Goal: Task Accomplishment & Management: Manage account settings

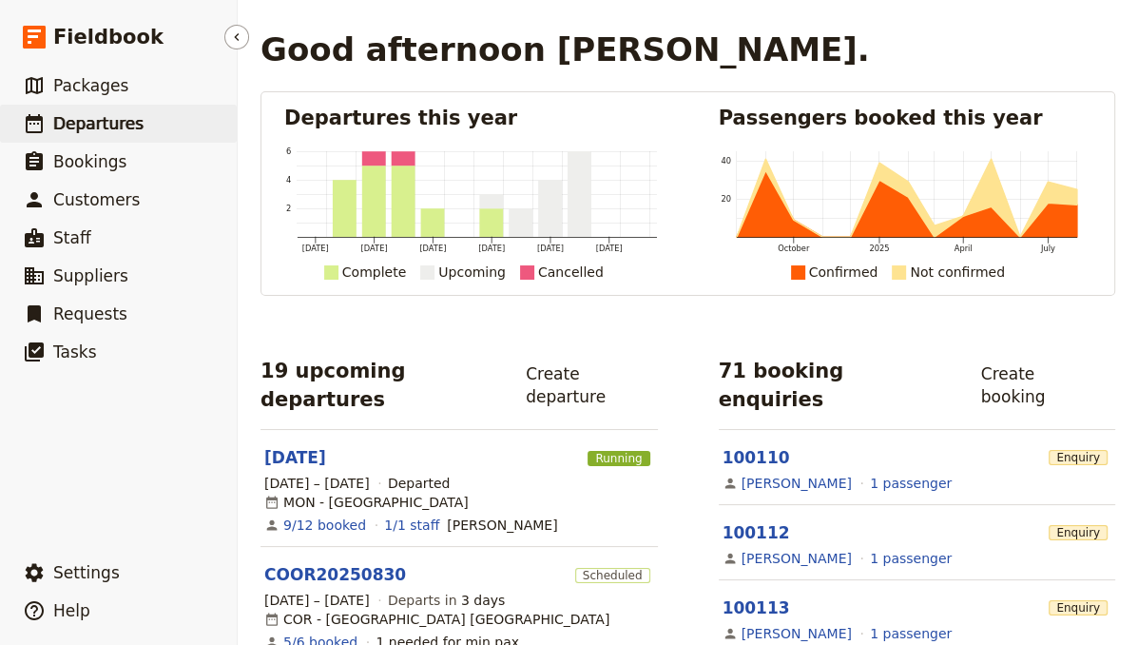
click at [120, 115] on span "Departures" at bounding box center [98, 123] width 90 height 19
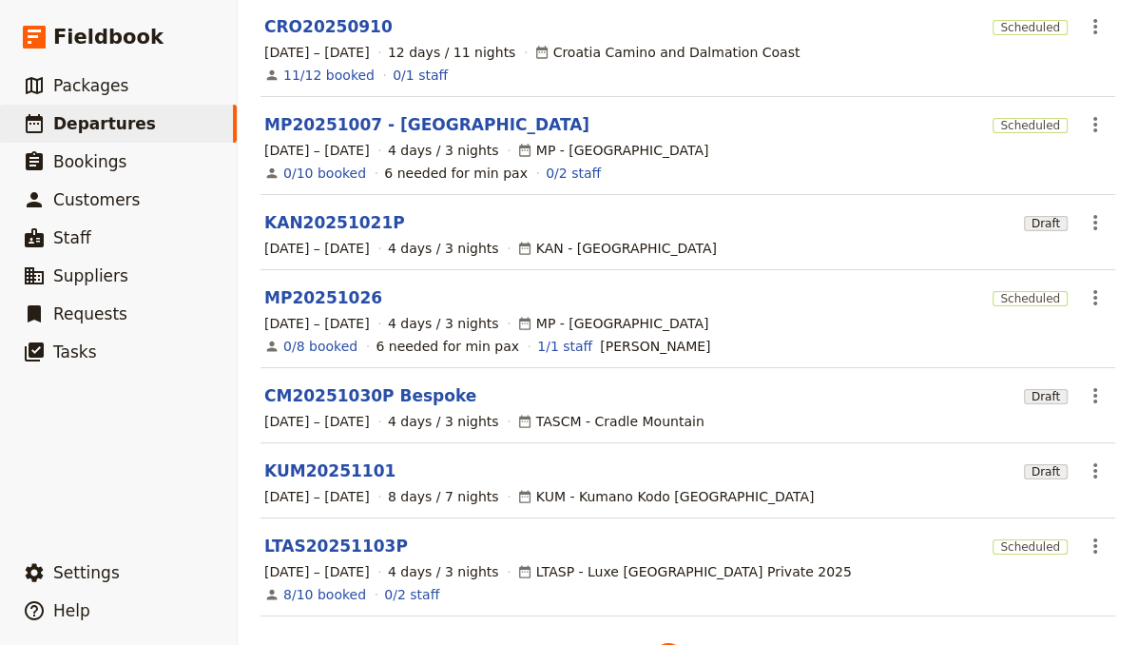
scroll to position [542, 0]
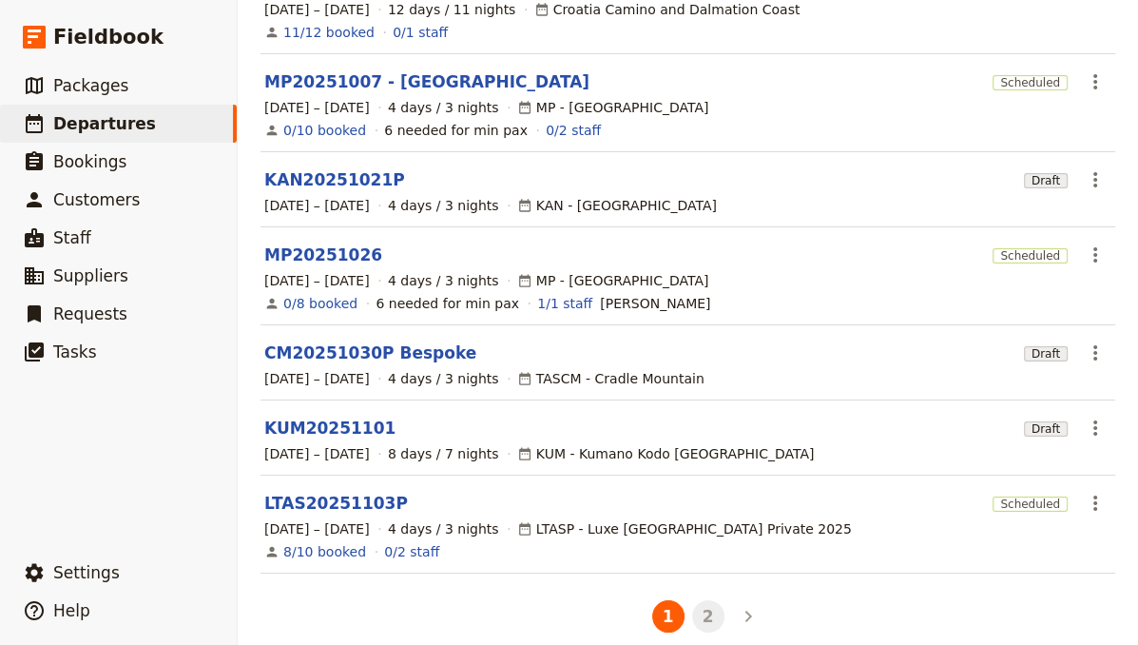
click at [704, 601] on button "2" at bounding box center [708, 616] width 32 height 32
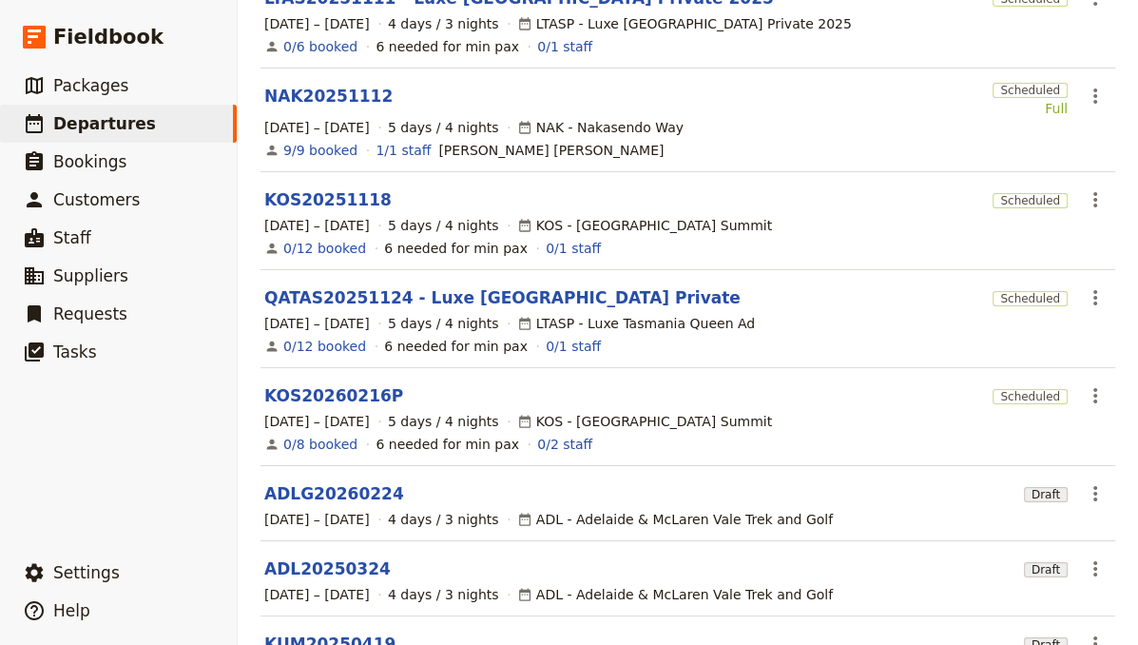
scroll to position [380, 0]
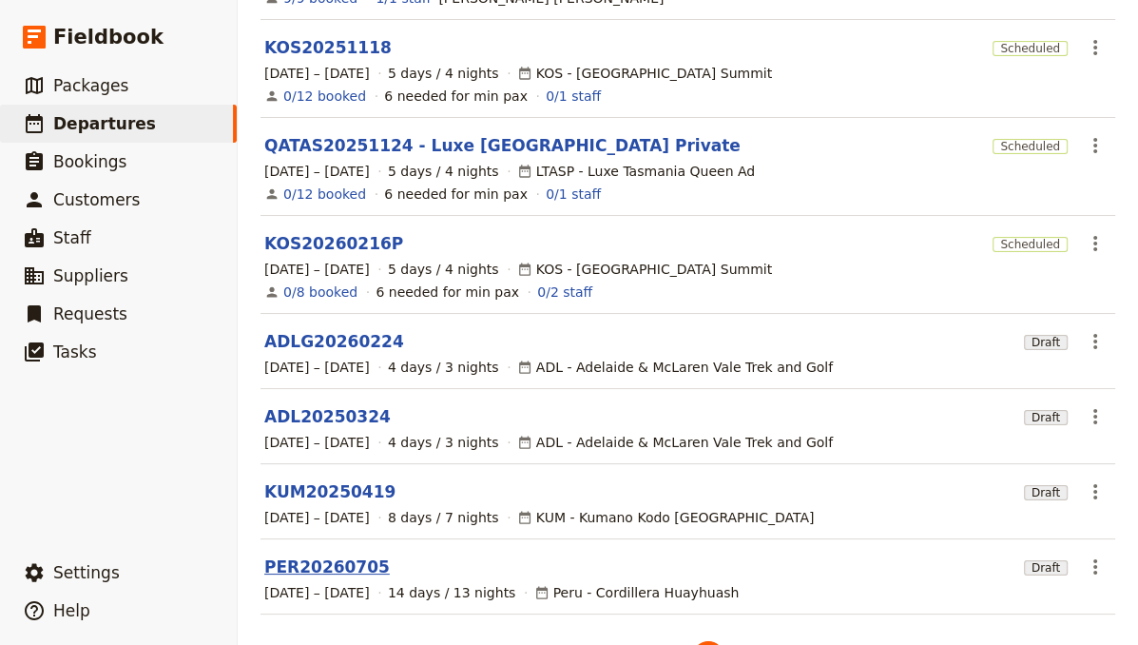
click at [313, 555] on link "PER20260705" at bounding box center [326, 566] width 125 height 23
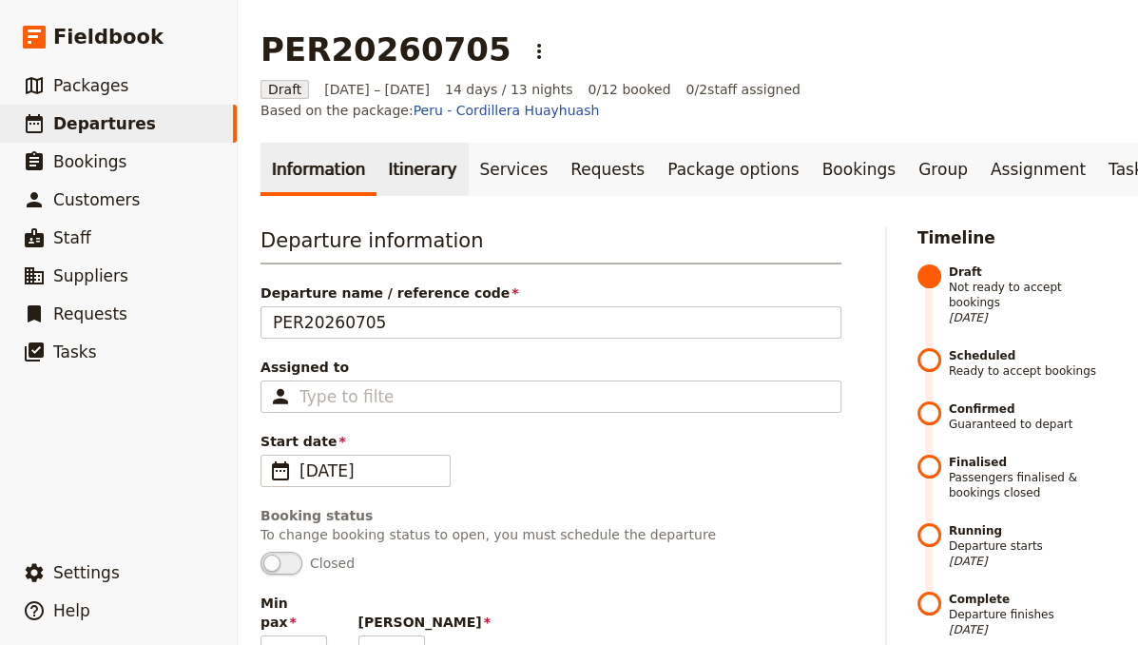
click at [400, 155] on link "Itinerary" at bounding box center [421, 169] width 91 height 53
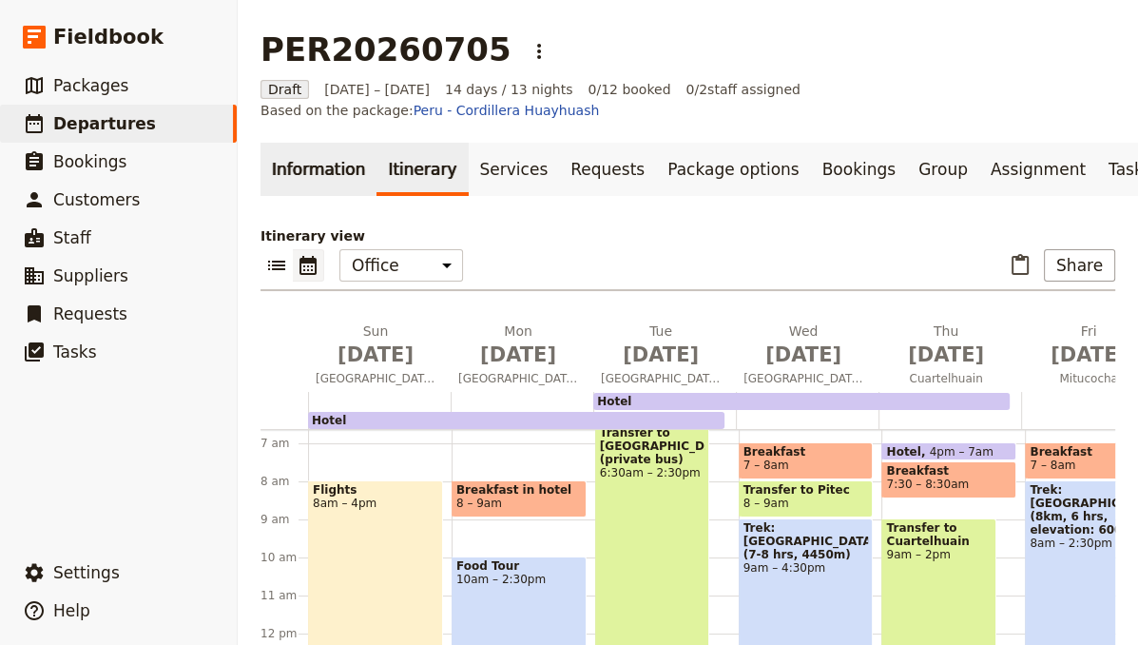
click at [331, 143] on link "Information" at bounding box center [318, 169] width 116 height 53
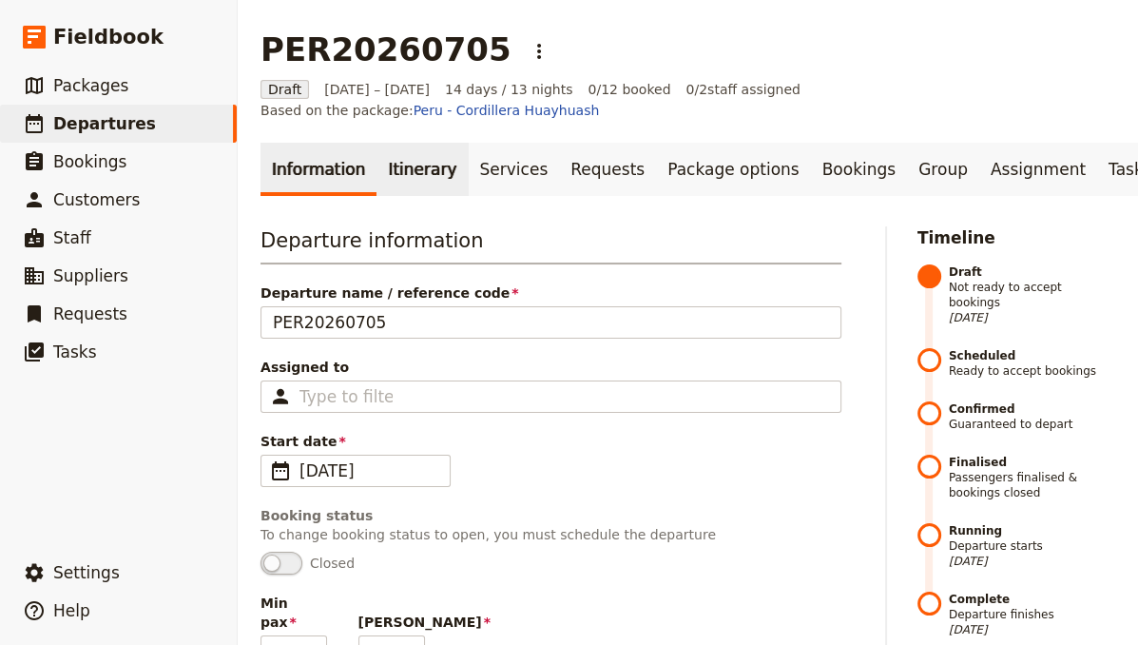
click at [390, 143] on link "Itinerary" at bounding box center [421, 169] width 91 height 53
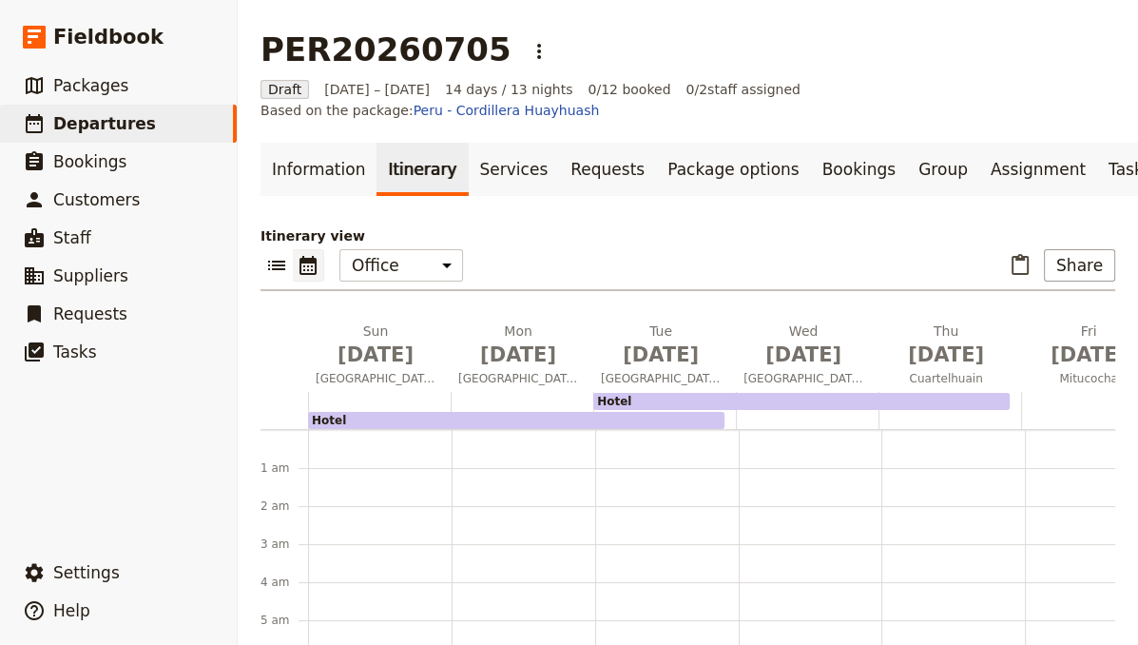
scroll to position [228, 0]
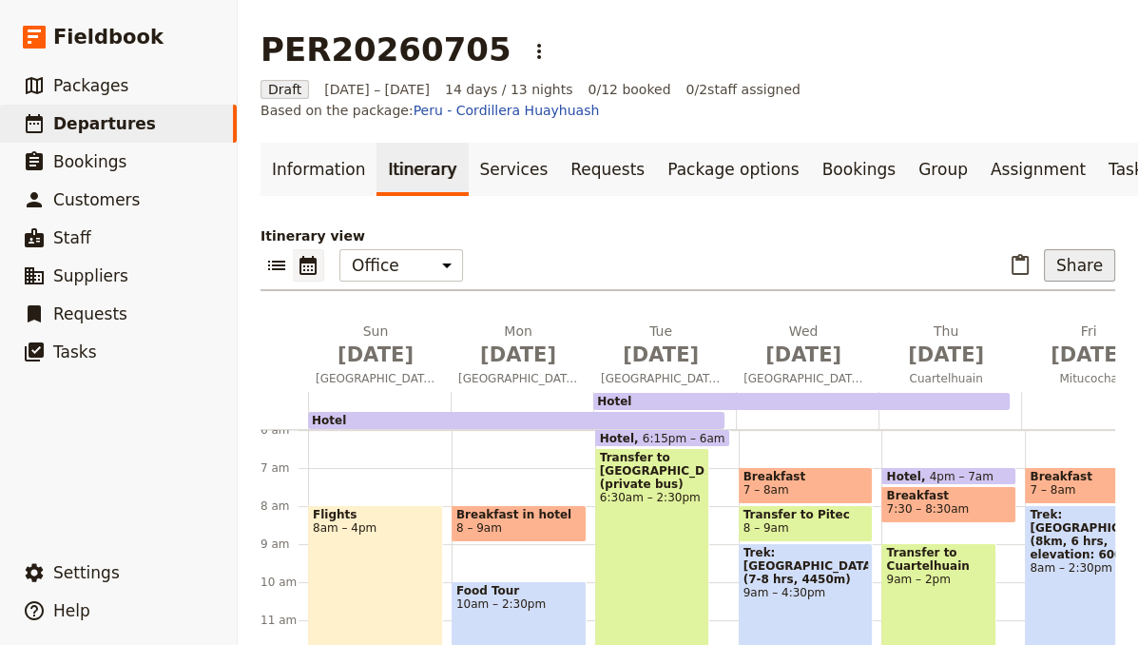
click at [1070, 249] on button "Share" at bounding box center [1079, 265] width 71 height 32
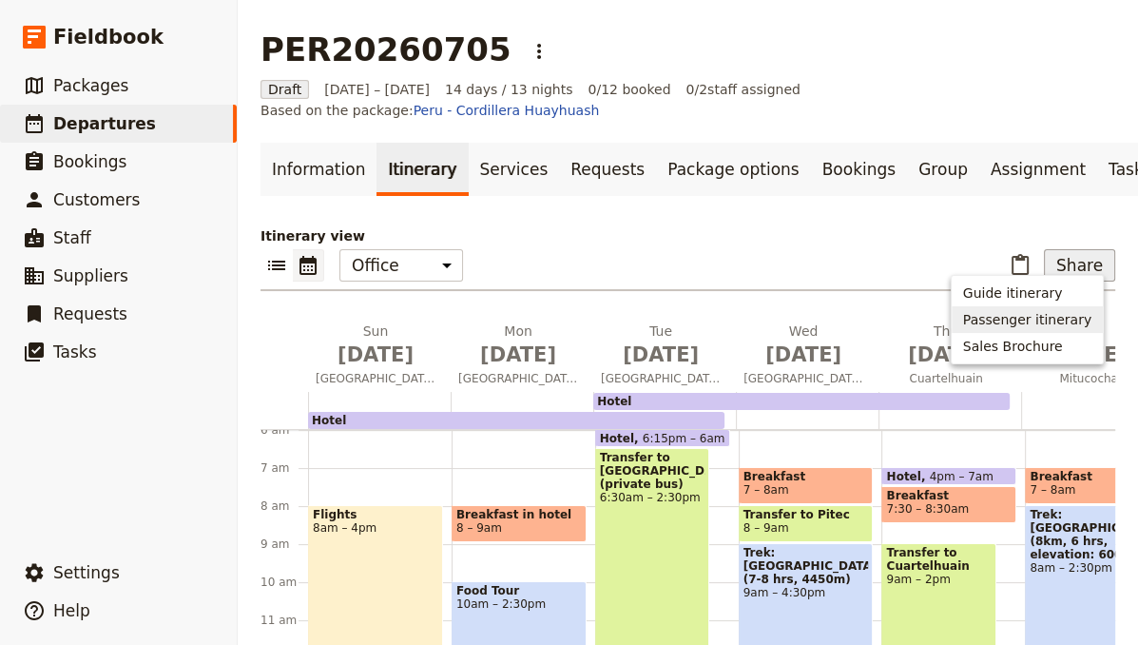
click at [1068, 307] on button "Passenger itinerary" at bounding box center [1027, 319] width 151 height 27
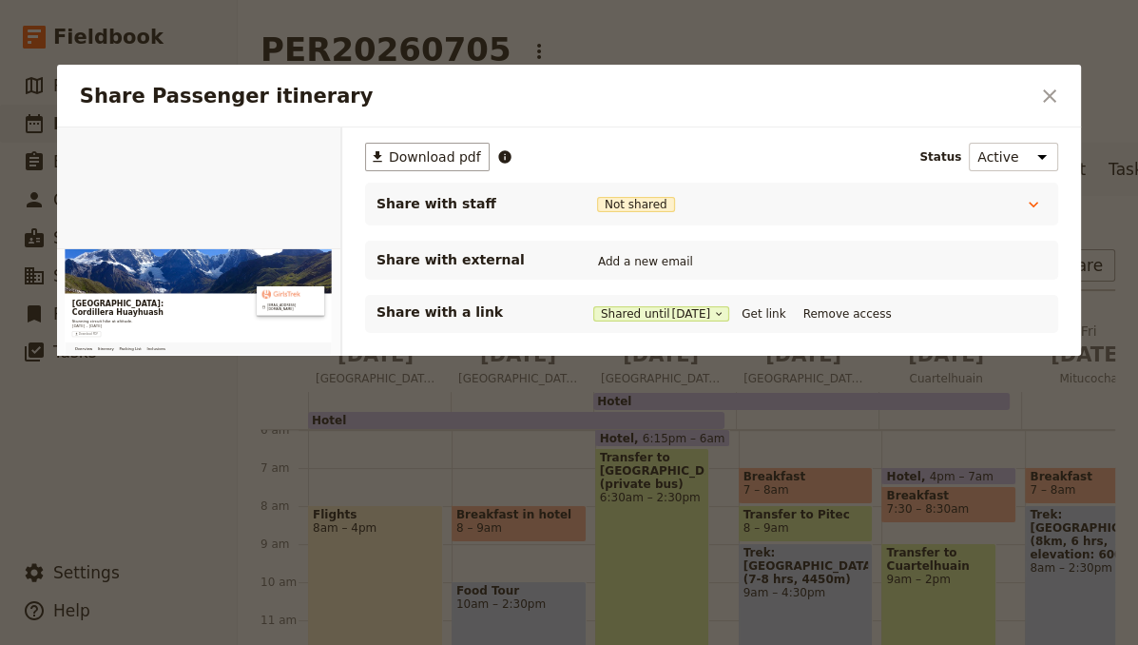
scroll to position [0, 0]
click at [771, 311] on button "Get link" at bounding box center [763, 313] width 53 height 21
click at [1061, 96] on button "​" at bounding box center [1049, 96] width 32 height 32
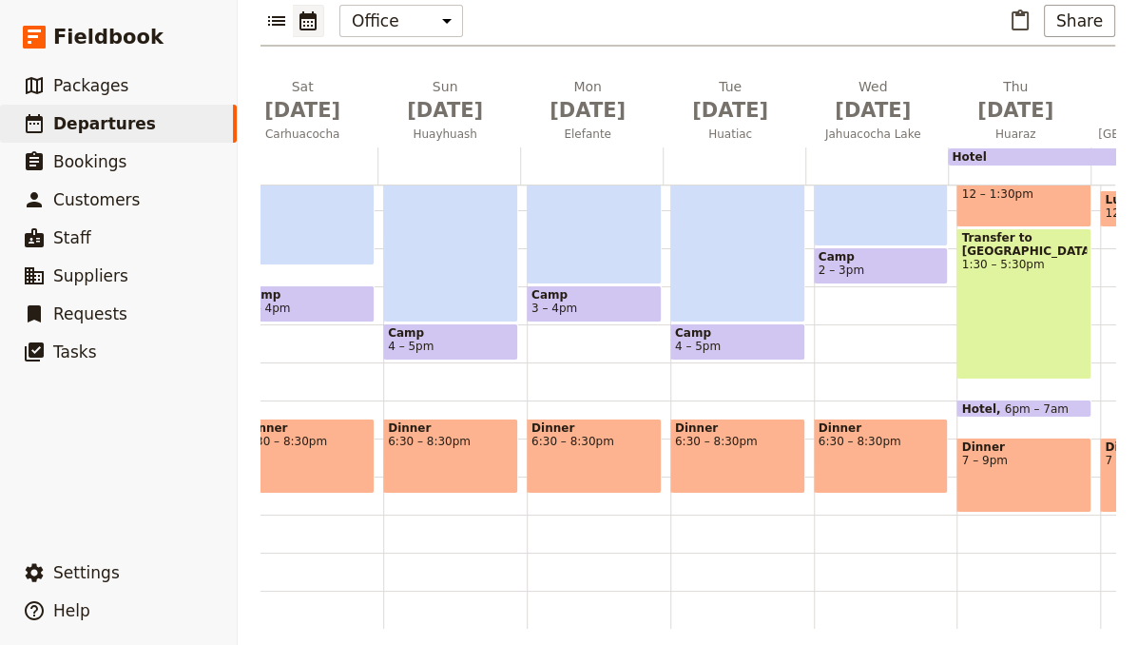
scroll to position [0, 1222]
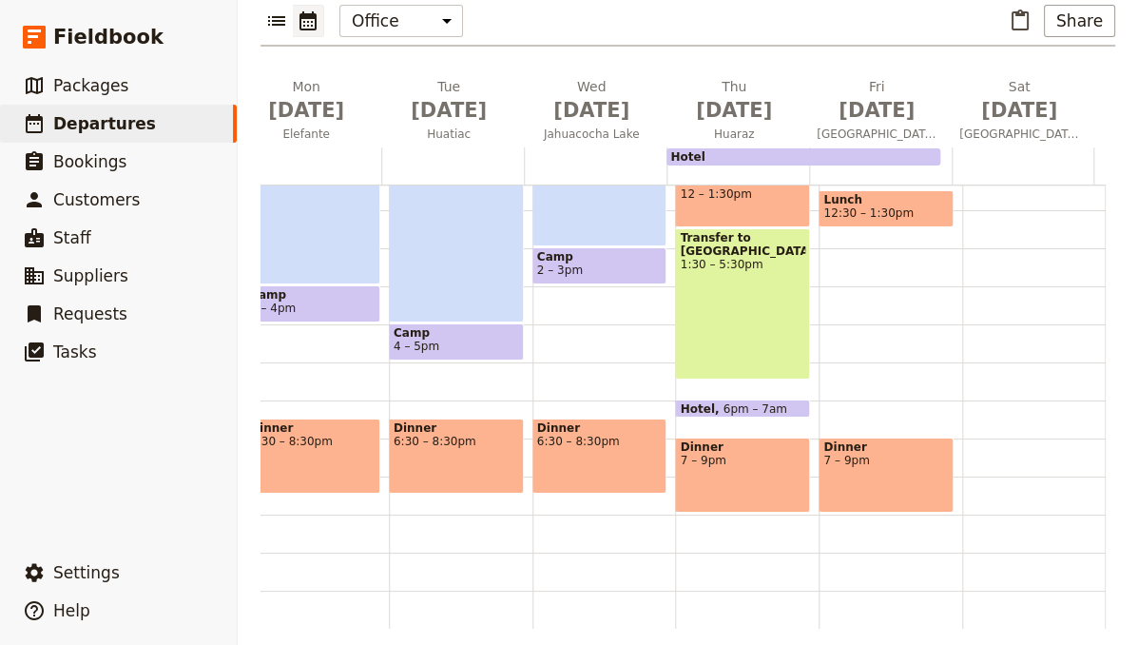
click at [745, 258] on span "1:30 – 5:30pm" at bounding box center [742, 264] width 125 height 13
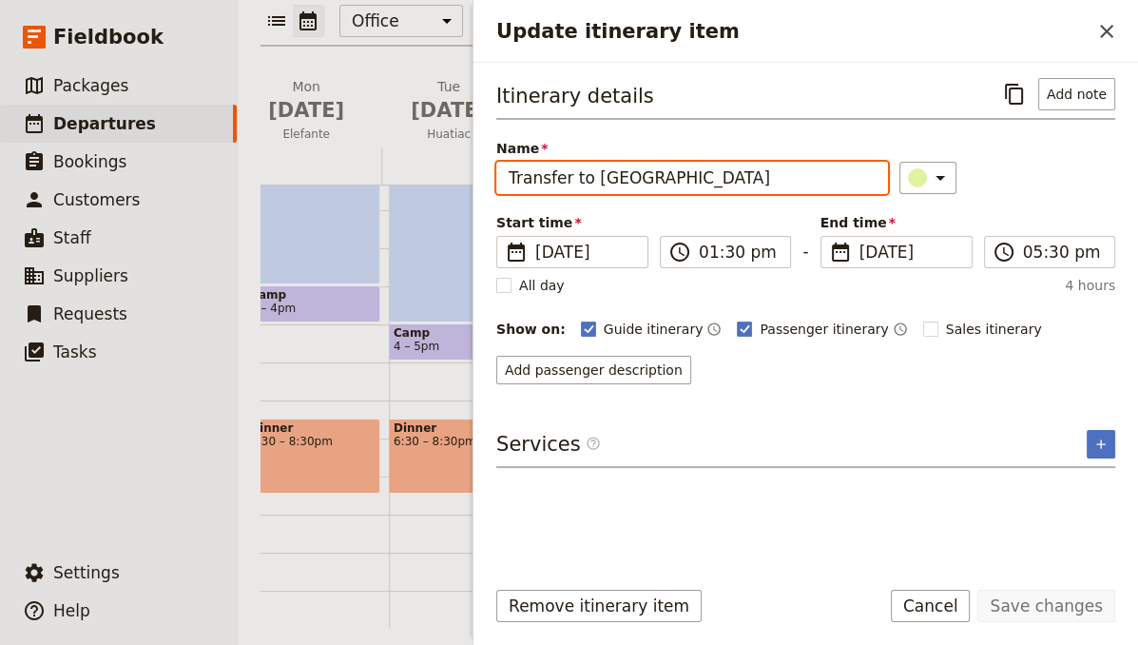
drag, startPoint x: 637, startPoint y: 179, endPoint x: 590, endPoint y: 190, distance: 48.0
click at [590, 190] on input "Transfer to [GEOGRAPHIC_DATA]" at bounding box center [692, 178] width 392 height 32
click at [667, 169] on input "Transfer to [GEOGRAPHIC_DATA]" at bounding box center [692, 178] width 392 height 32
type input "Transfer to [GEOGRAPHIC_DATA] for flight to [GEOGRAPHIC_DATA]"
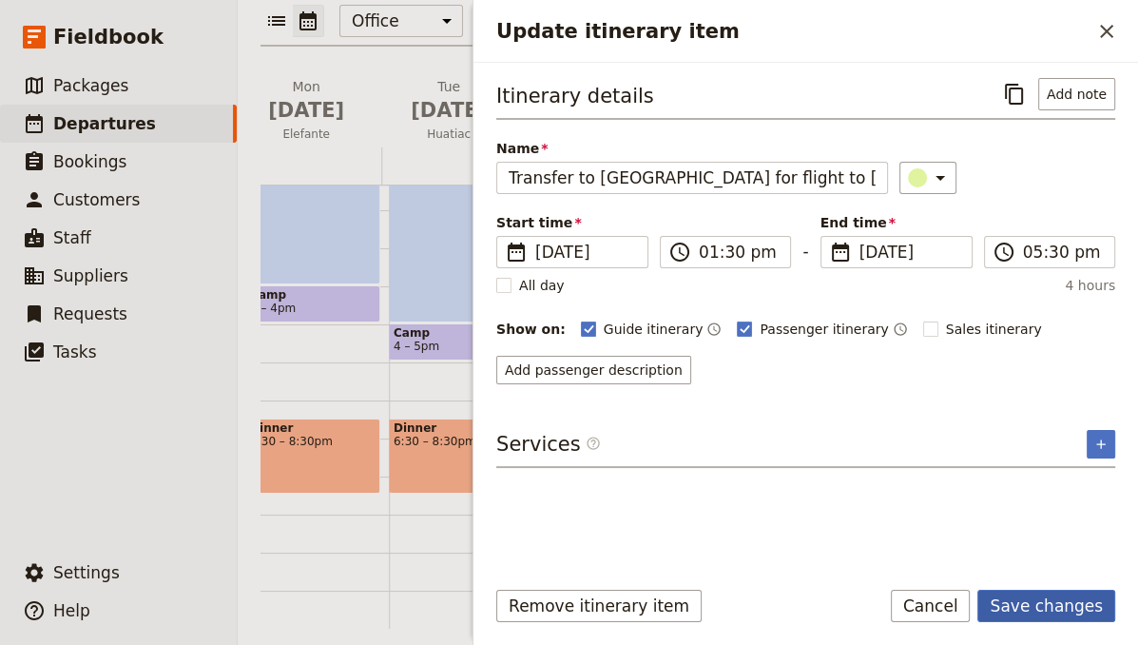
click at [1037, 603] on button "Save changes" at bounding box center [1046, 605] width 138 height 32
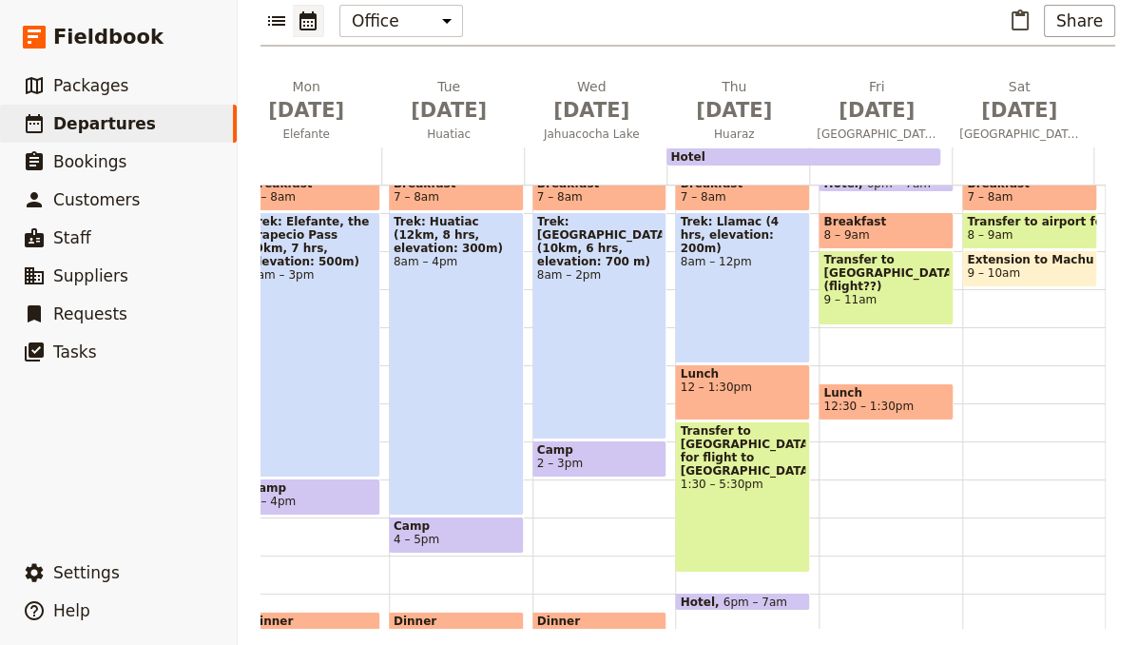
scroll to position [253, 0]
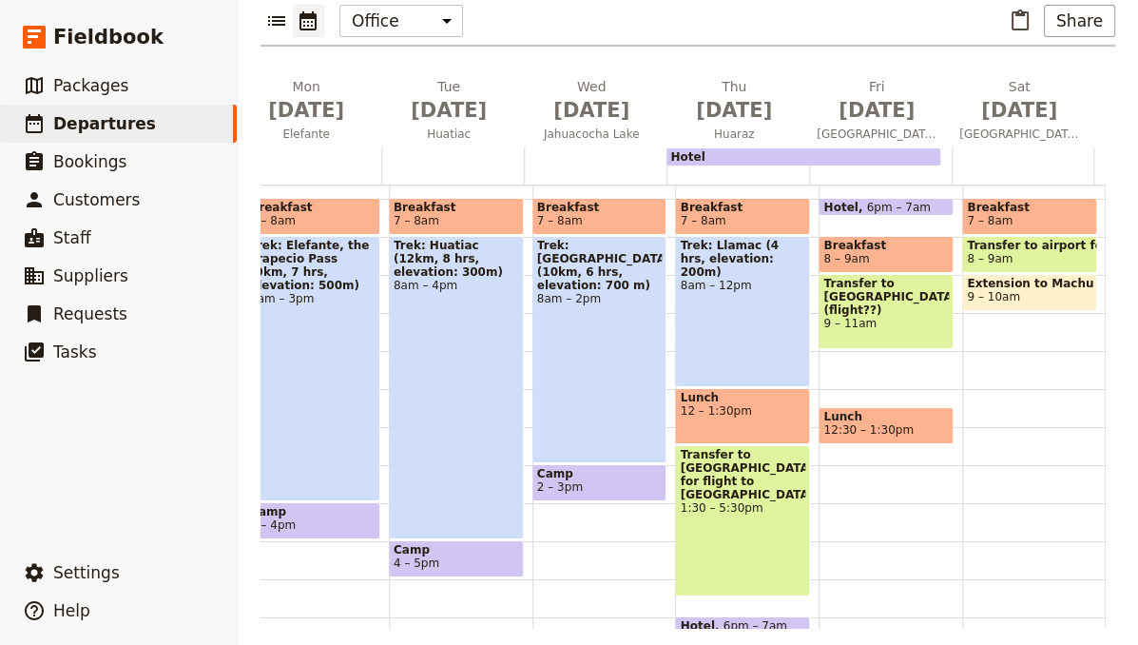
click at [741, 448] on span "Transfer to [GEOGRAPHIC_DATA] for flight to [GEOGRAPHIC_DATA]" at bounding box center [742, 474] width 125 height 53
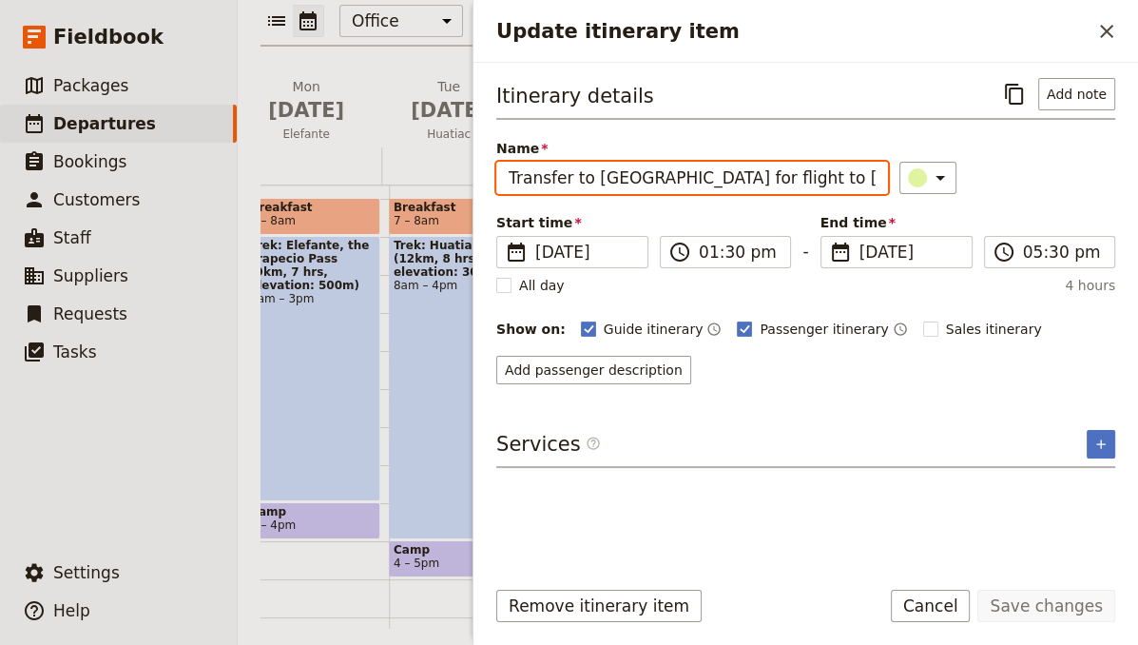
drag, startPoint x: 809, startPoint y: 176, endPoint x: 643, endPoint y: 179, distance: 166.4
click at [643, 179] on input "Transfer to [GEOGRAPHIC_DATA] for flight to [GEOGRAPHIC_DATA]" at bounding box center [692, 178] width 392 height 32
type input "Transfer to [GEOGRAPHIC_DATA]"
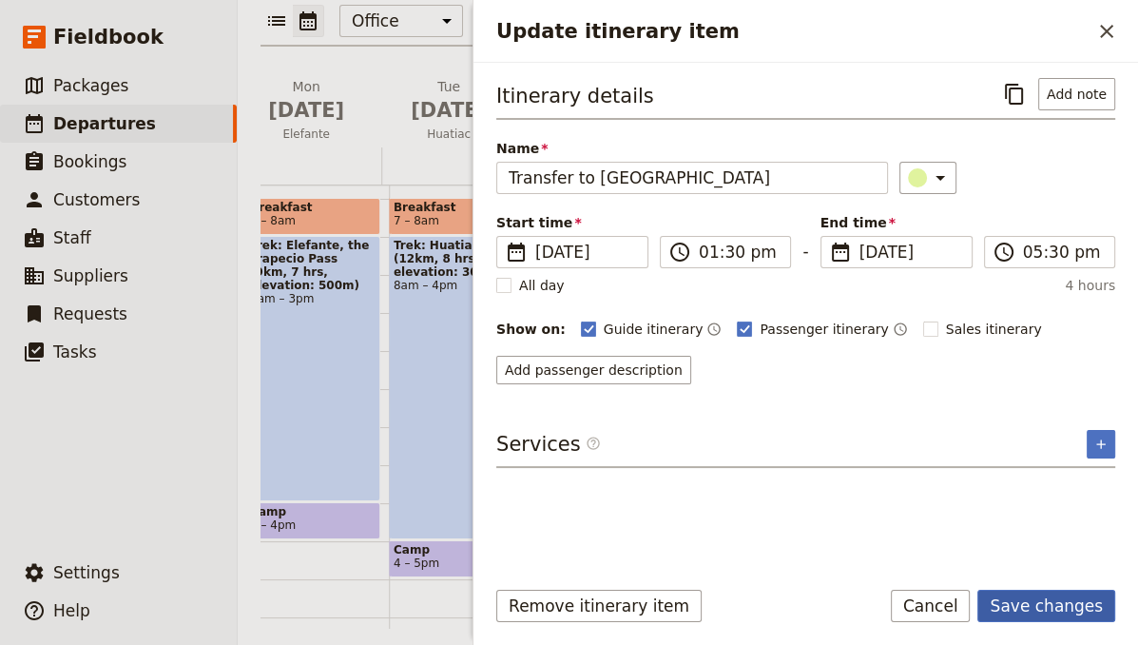
click at [1017, 607] on button "Save changes" at bounding box center [1046, 605] width 138 height 32
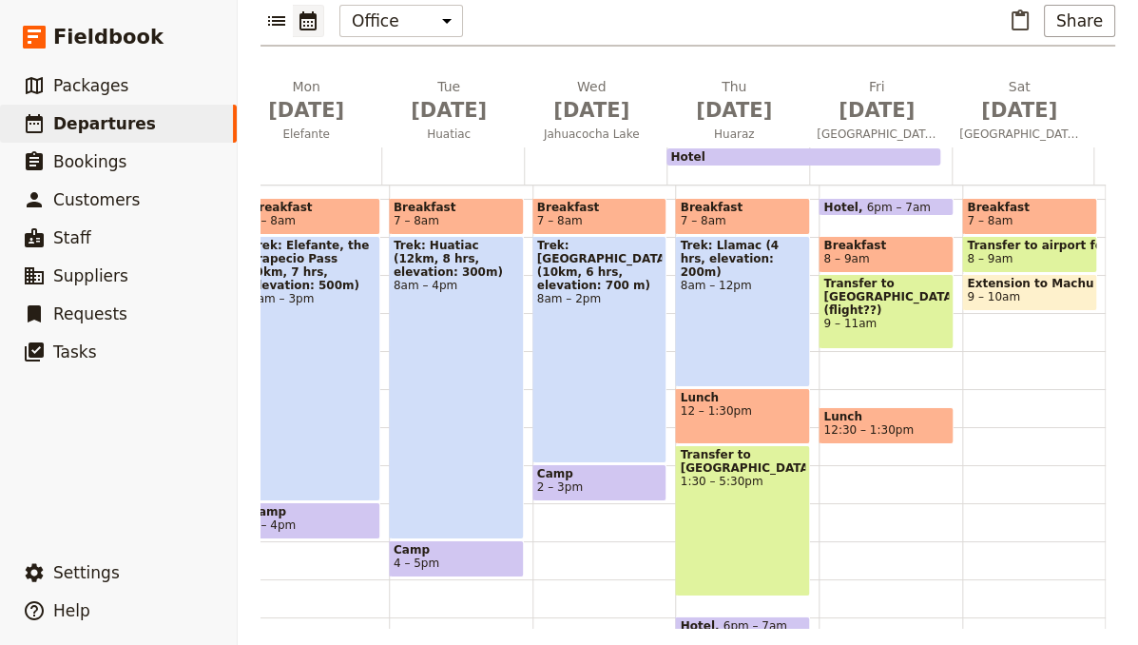
click at [886, 277] on span "Transfer to [GEOGRAPHIC_DATA] (flight??)" at bounding box center [885, 297] width 125 height 40
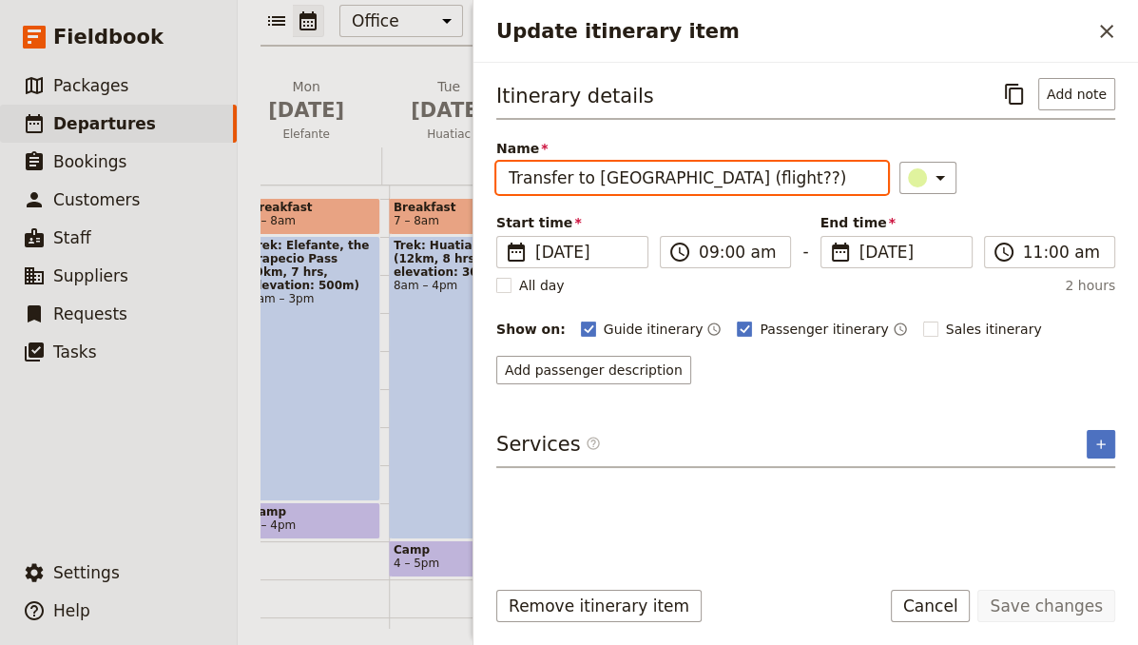
drag, startPoint x: 697, startPoint y: 178, endPoint x: 589, endPoint y: 179, distance: 107.4
click at [589, 179] on input "Transfer to [GEOGRAPHIC_DATA] (flight??)" at bounding box center [692, 178] width 392 height 32
type input "Transfer to airport for flight to [GEOGRAPHIC_DATA]"
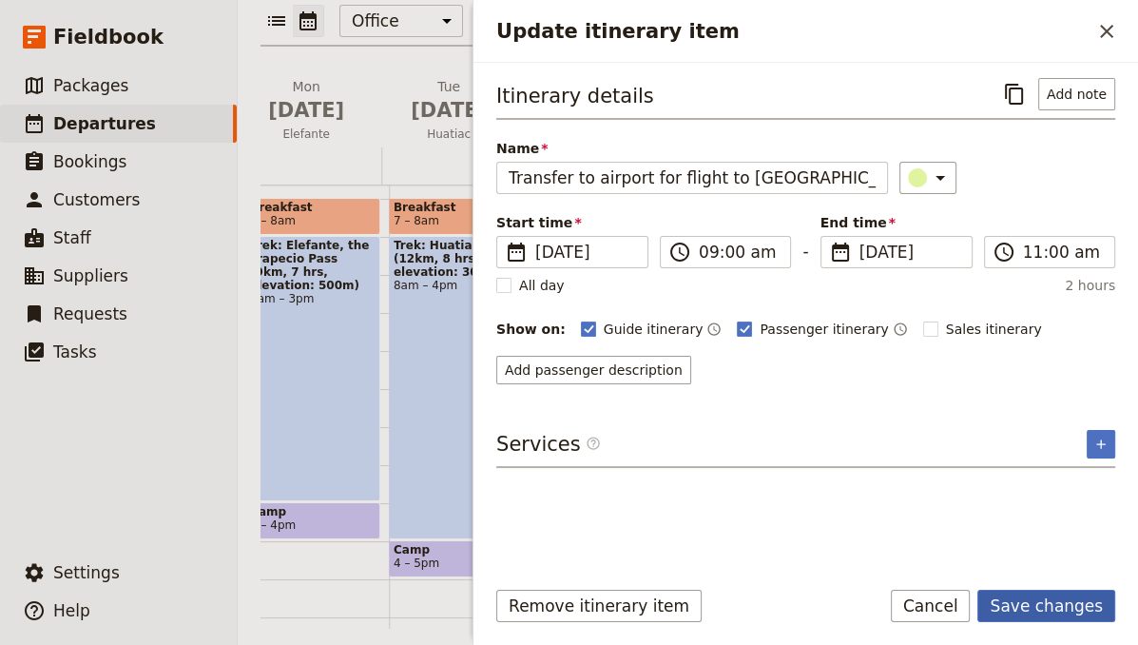
click at [1063, 606] on button "Save changes" at bounding box center [1046, 605] width 138 height 32
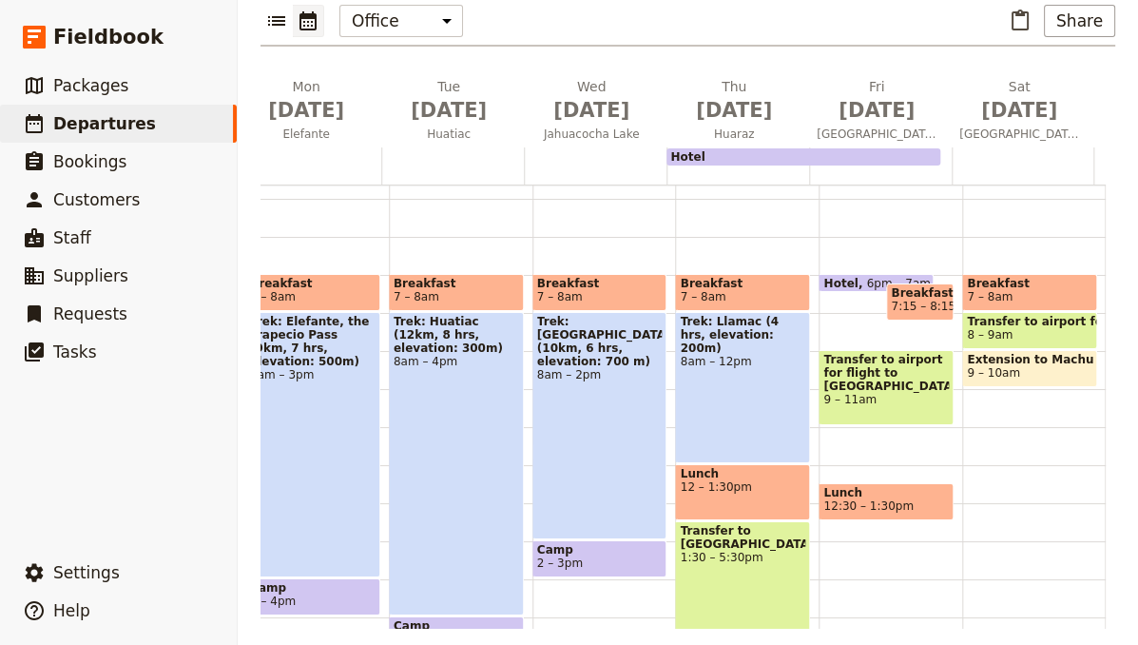
scroll to position [101, 0]
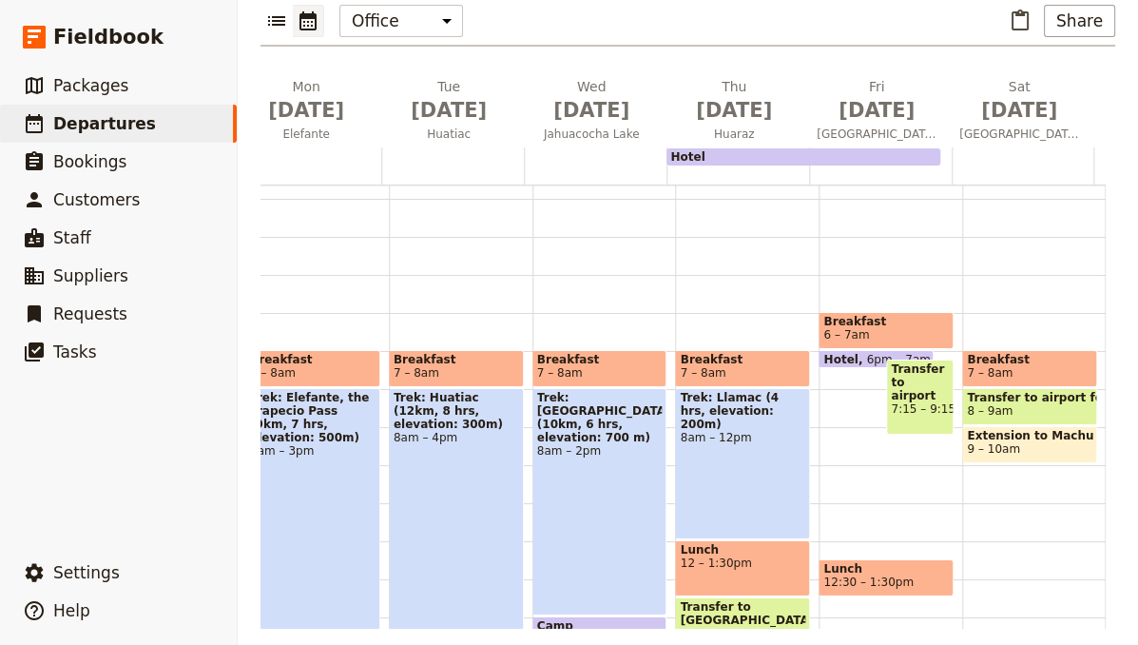
click at [894, 371] on span "Transfer to airport for flight to [GEOGRAPHIC_DATA]" at bounding box center [920, 382] width 58 height 40
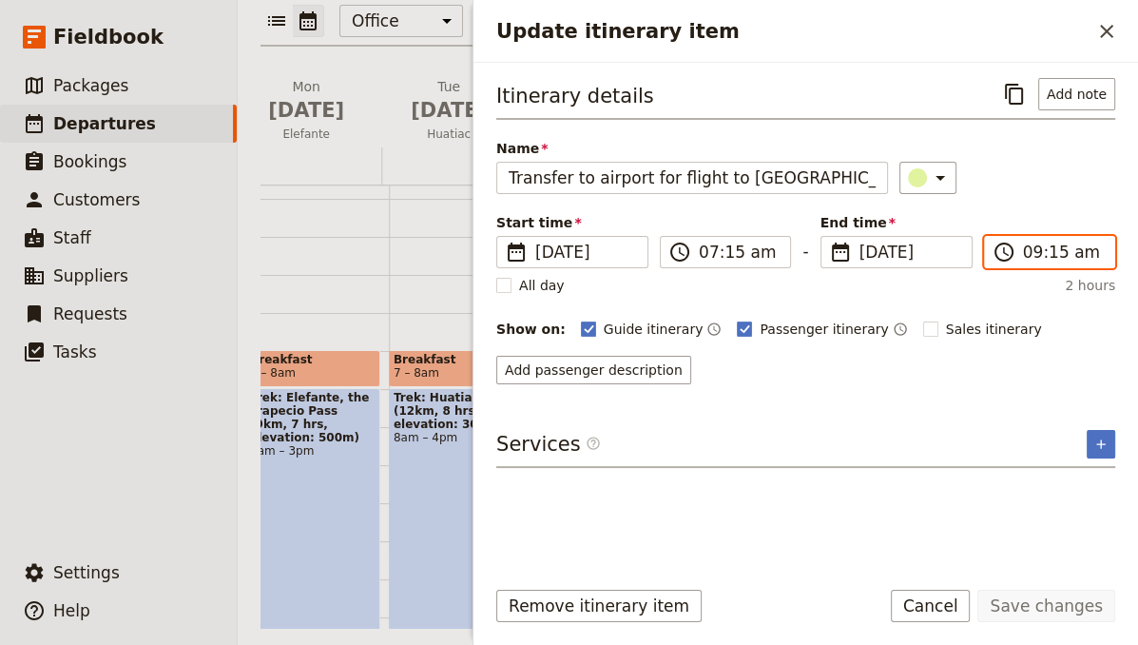
click at [1054, 246] on input "09:15 am" at bounding box center [1063, 252] width 80 height 23
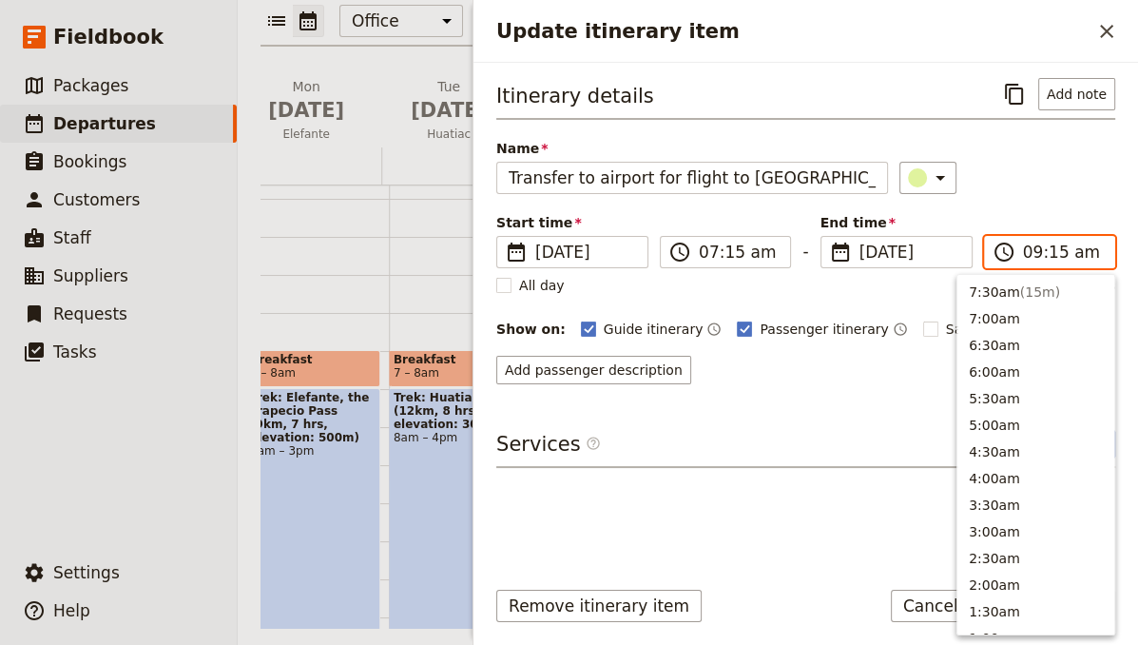
scroll to position [830, 0]
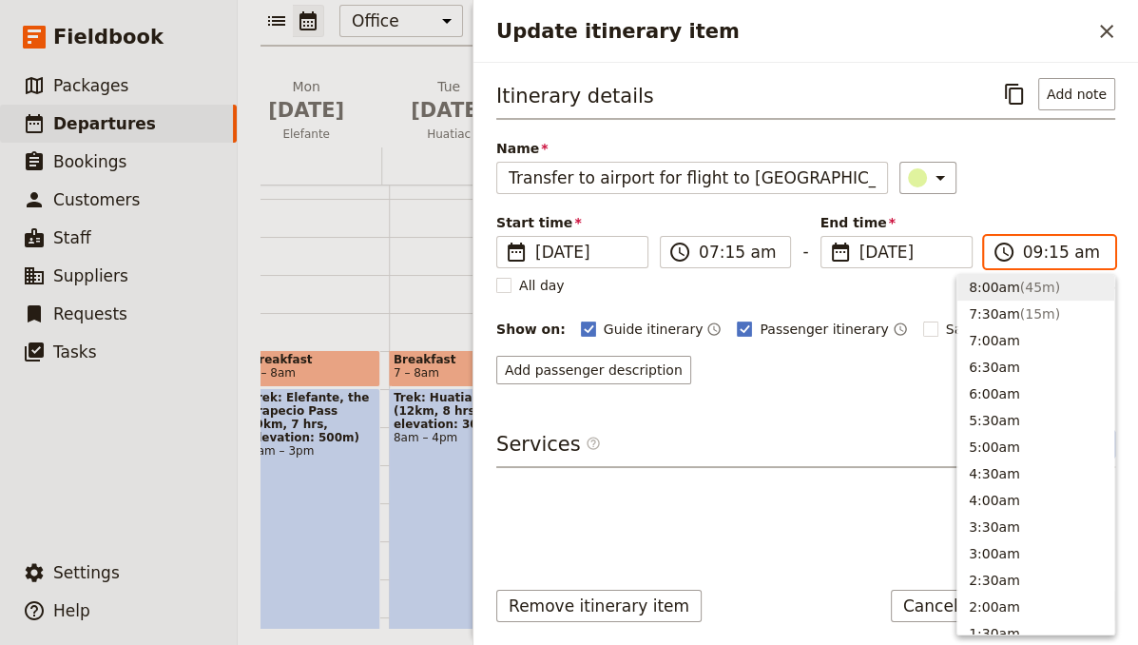
click at [1050, 293] on span "( 45m )" at bounding box center [1040, 286] width 40 height 15
type input "08:00 am"
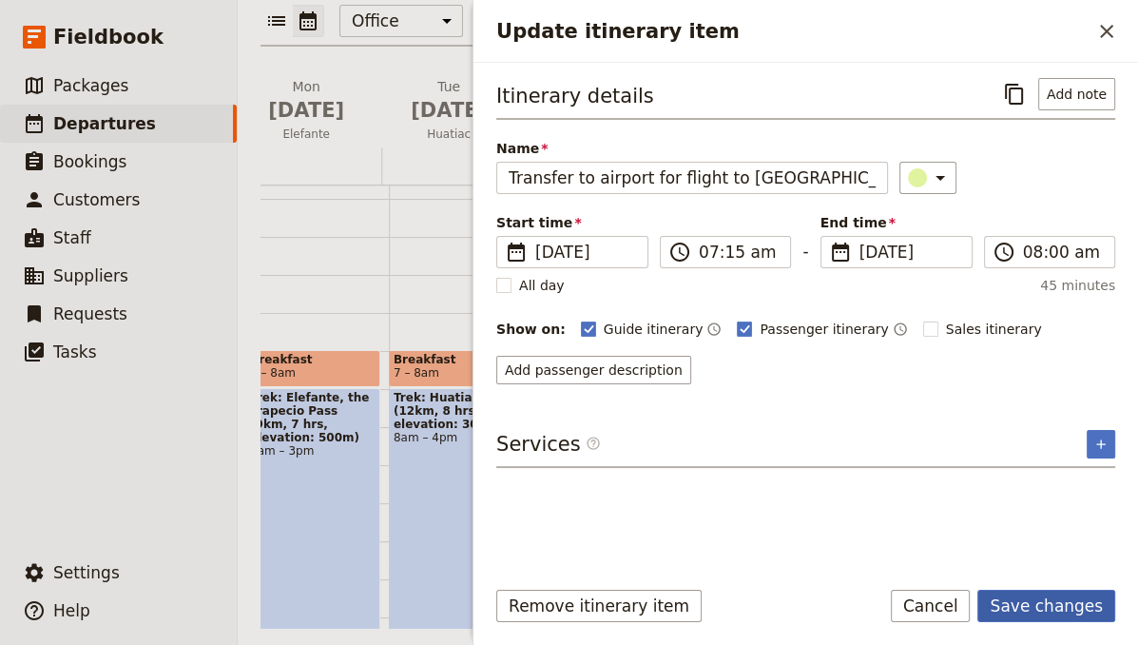
click at [1050, 606] on button "Save changes" at bounding box center [1046, 605] width 138 height 32
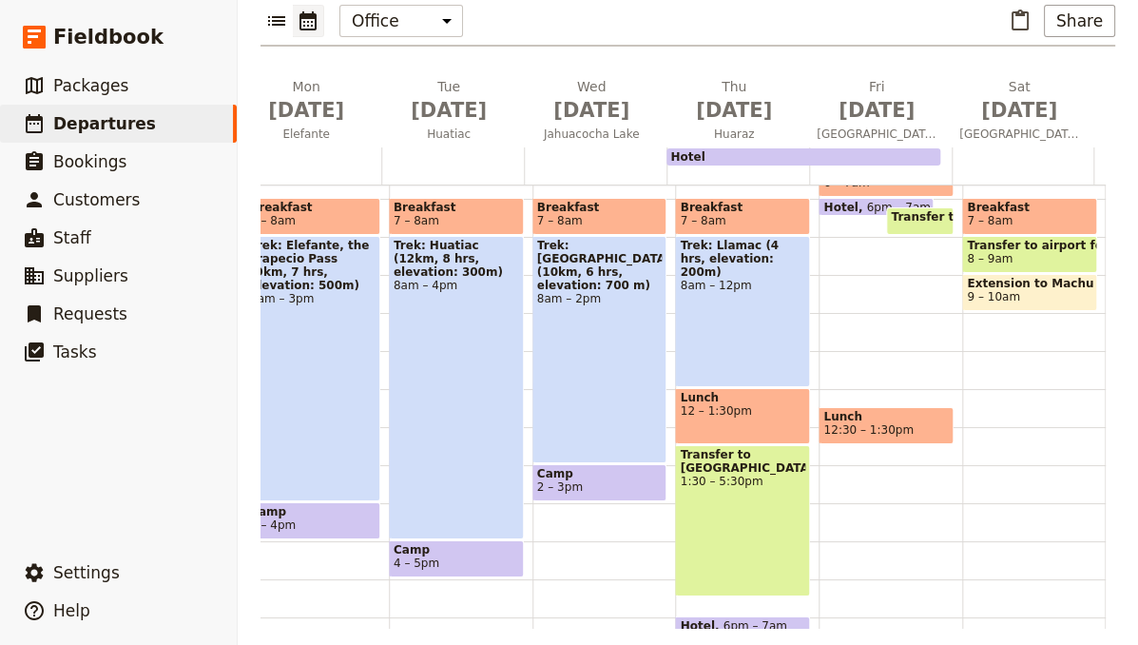
scroll to position [177, 0]
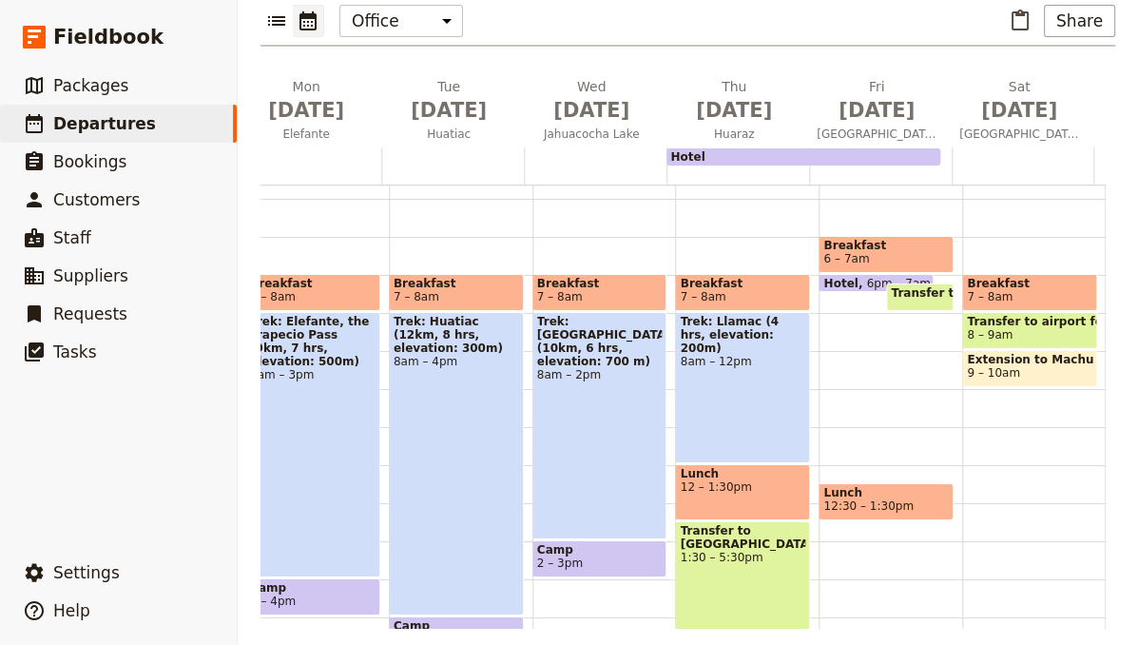
click at [892, 286] on span "Transfer to airport for flight to [GEOGRAPHIC_DATA]" at bounding box center [1062, 292] width 342 height 13
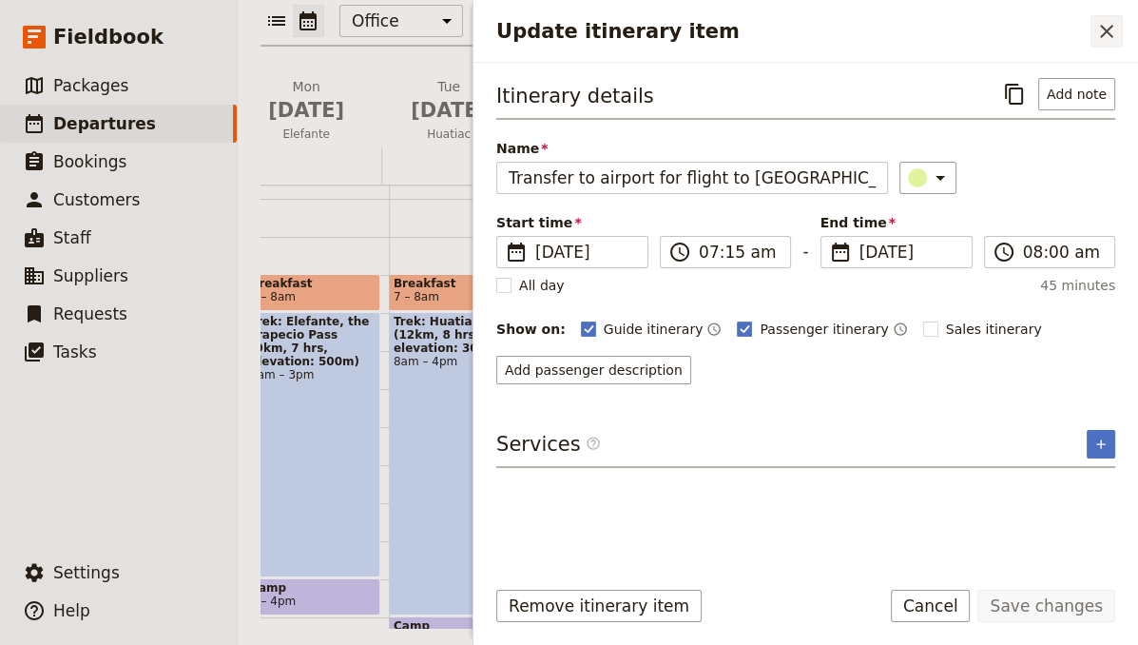
click at [1103, 31] on icon "Close drawer" at bounding box center [1106, 31] width 23 height 23
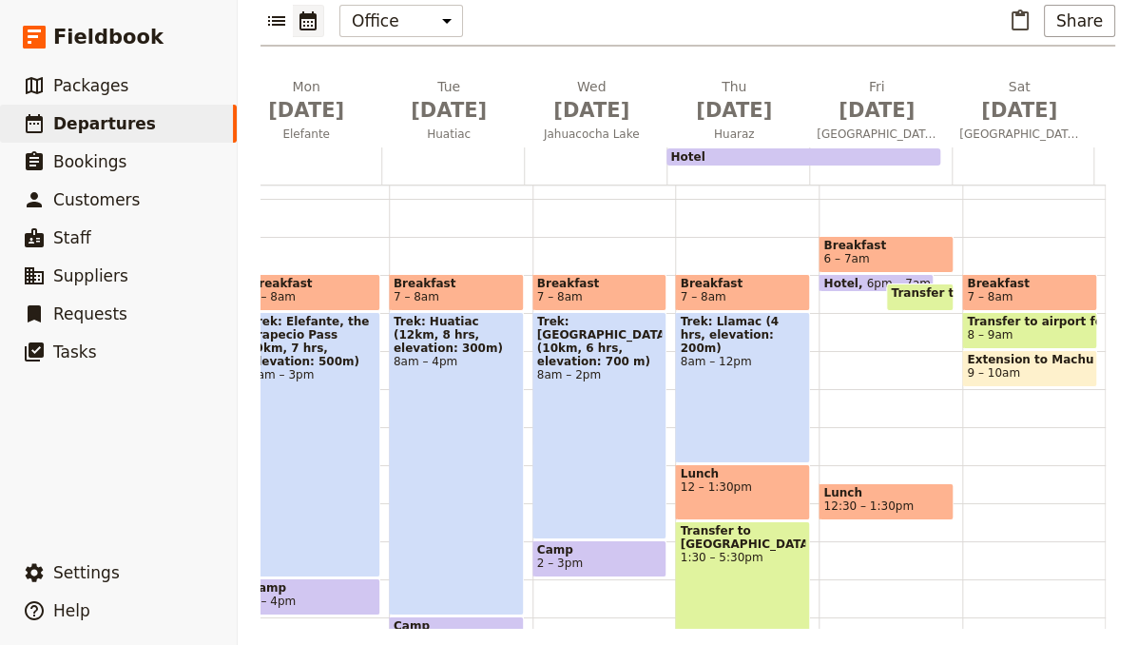
click at [864, 338] on div "Breakfast 6 – 7am Hotel 6pm – 7am Transfer to airport for flight to [GEOGRAPHIC…" at bounding box center [890, 465] width 144 height 913
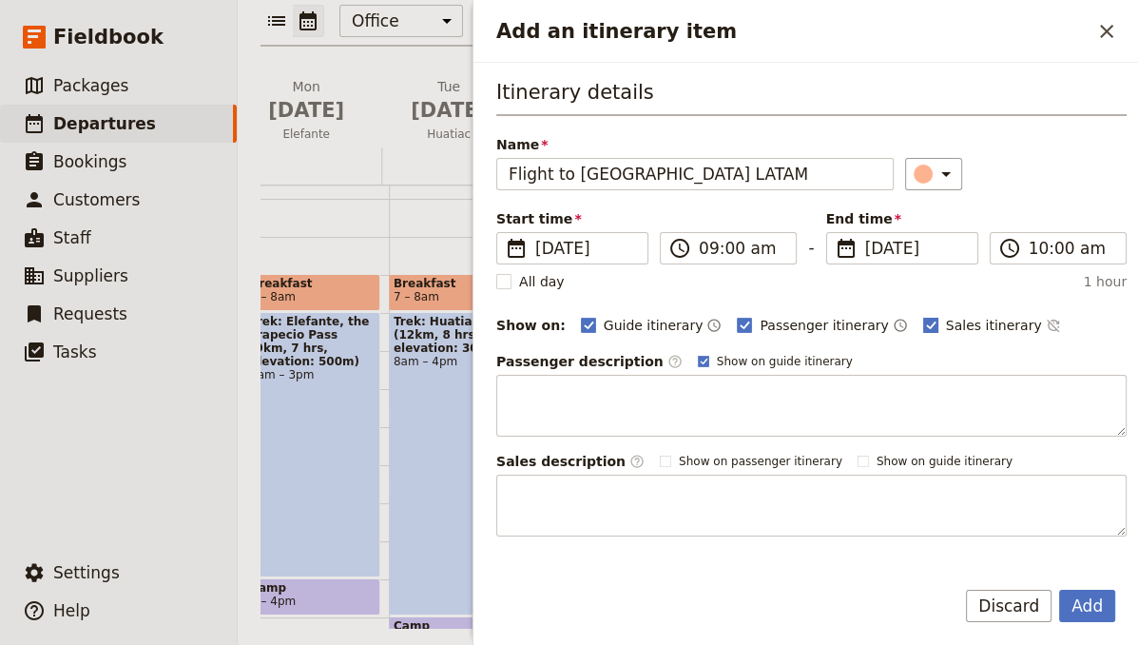
type input "Flight to [GEOGRAPHIC_DATA] LATAM"
click at [923, 318] on rect "Add an itinerary item" at bounding box center [930, 325] width 14 height 14
click at [922, 315] on input "Sales itinerary" at bounding box center [922, 315] width 1 height 1
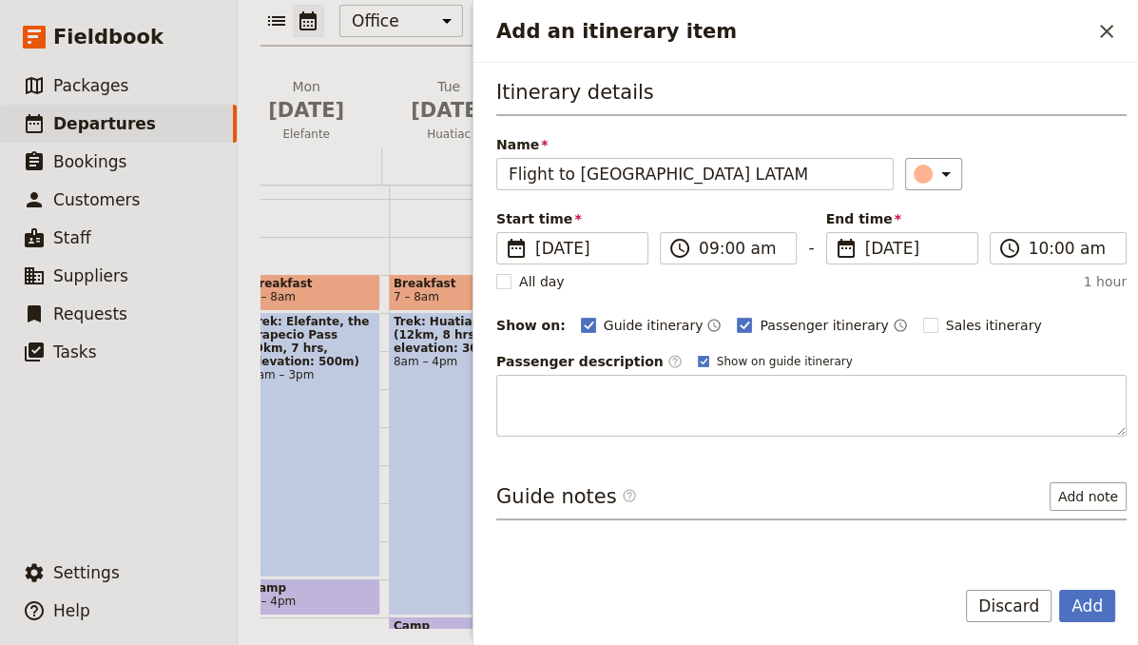
click at [920, 187] on div "Itinerary details Name Flight to [GEOGRAPHIC_DATA] LATAM ​ Start time ​ [DATE] …" at bounding box center [811, 257] width 630 height 358
click at [923, 318] on rect "Add an itinerary item" at bounding box center [930, 325] width 14 height 14
click at [922, 316] on input "Sales itinerary" at bounding box center [922, 315] width 1 height 1
checkbox input "true"
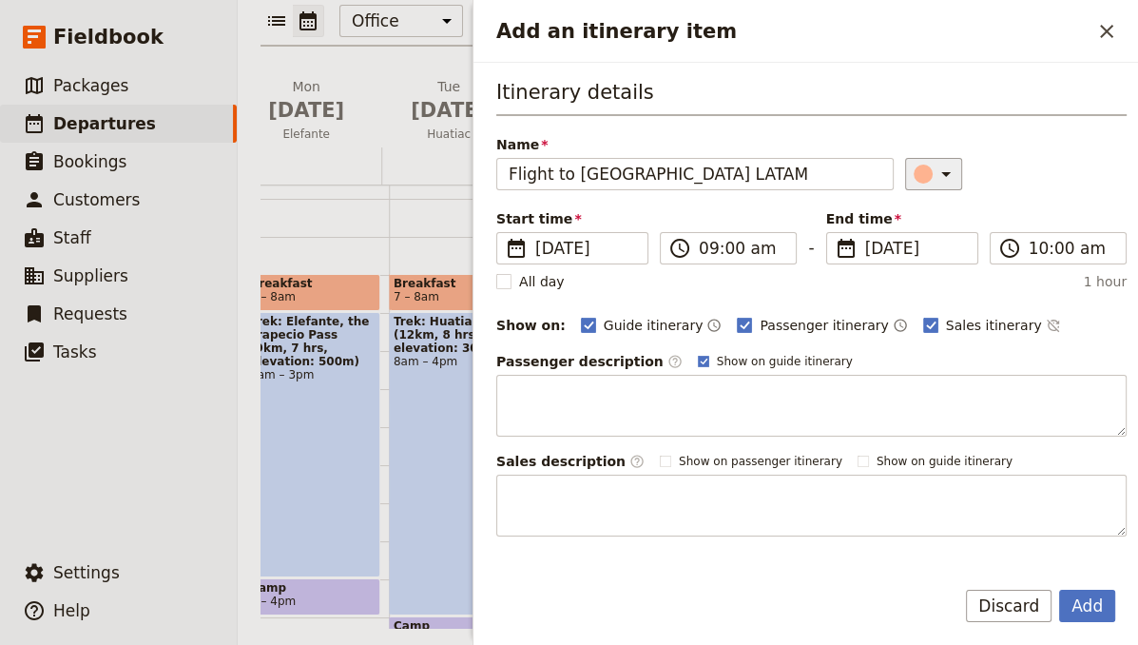
click at [934, 179] on icon "Add an itinerary item" at bounding box center [945, 174] width 23 height 23
click at [910, 234] on div "button" at bounding box center [904, 234] width 19 height 19
click at [1076, 593] on button "Add" at bounding box center [1087, 605] width 56 height 32
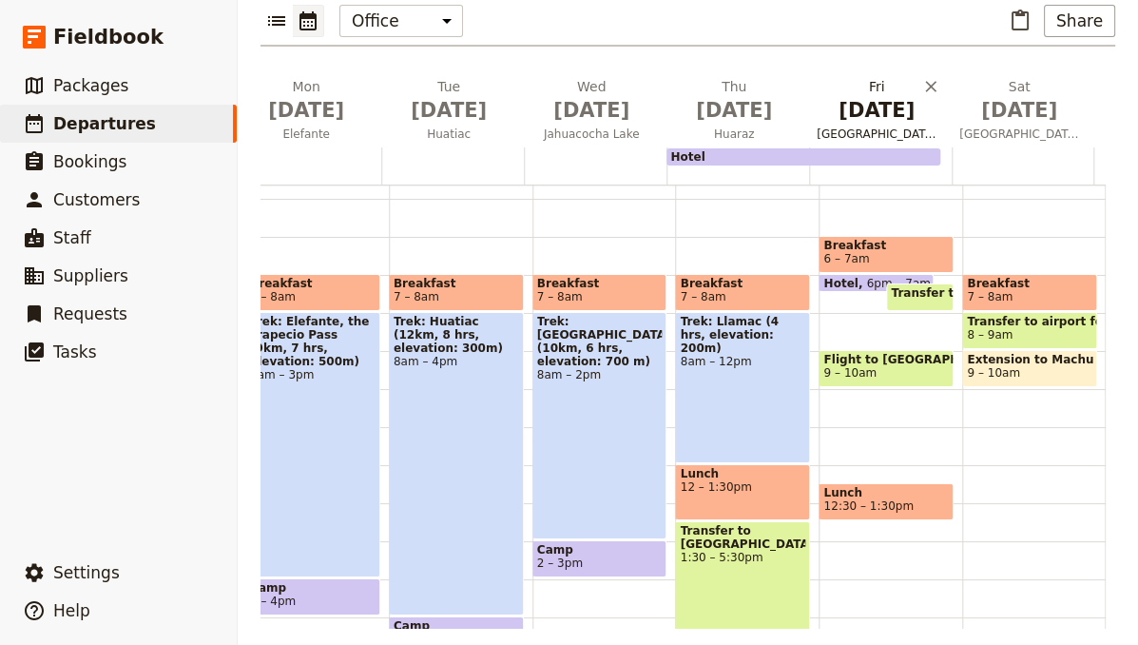
click at [872, 96] on span "[DATE]" at bounding box center [877, 110] width 120 height 29
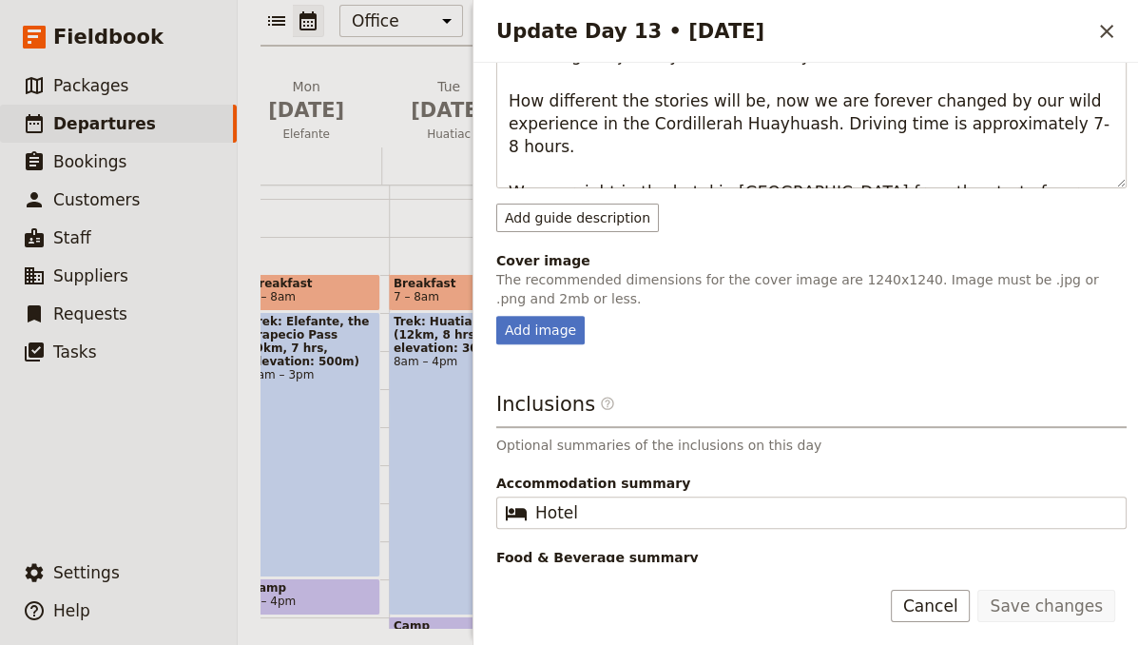
scroll to position [549, 0]
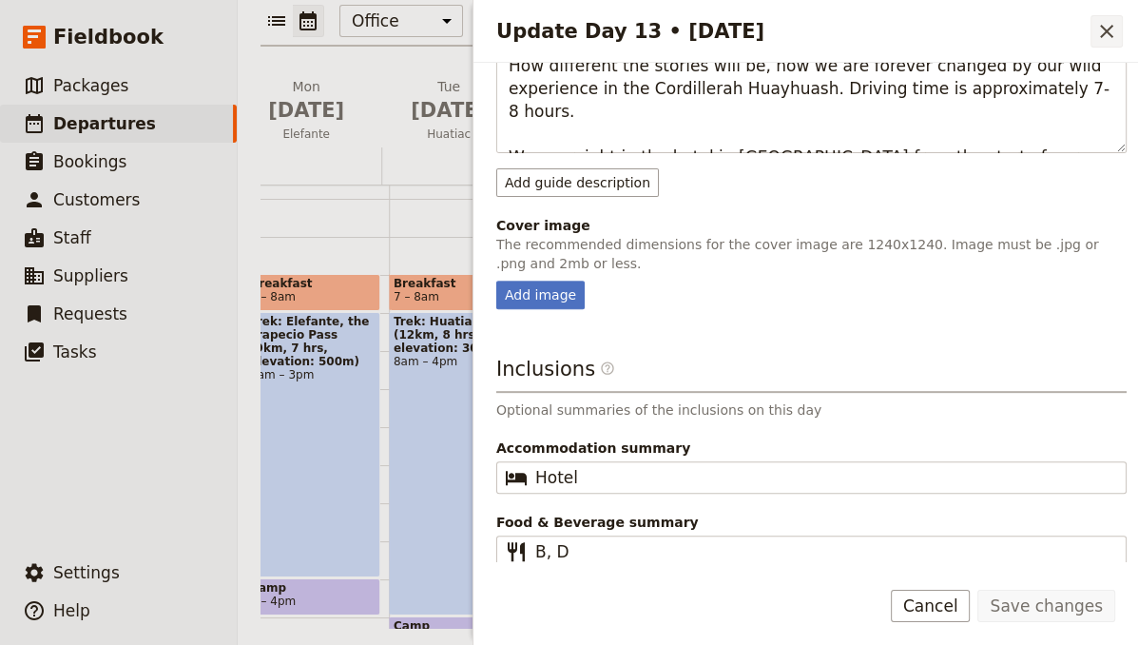
click at [1107, 35] on icon "Close drawer" at bounding box center [1106, 31] width 23 height 23
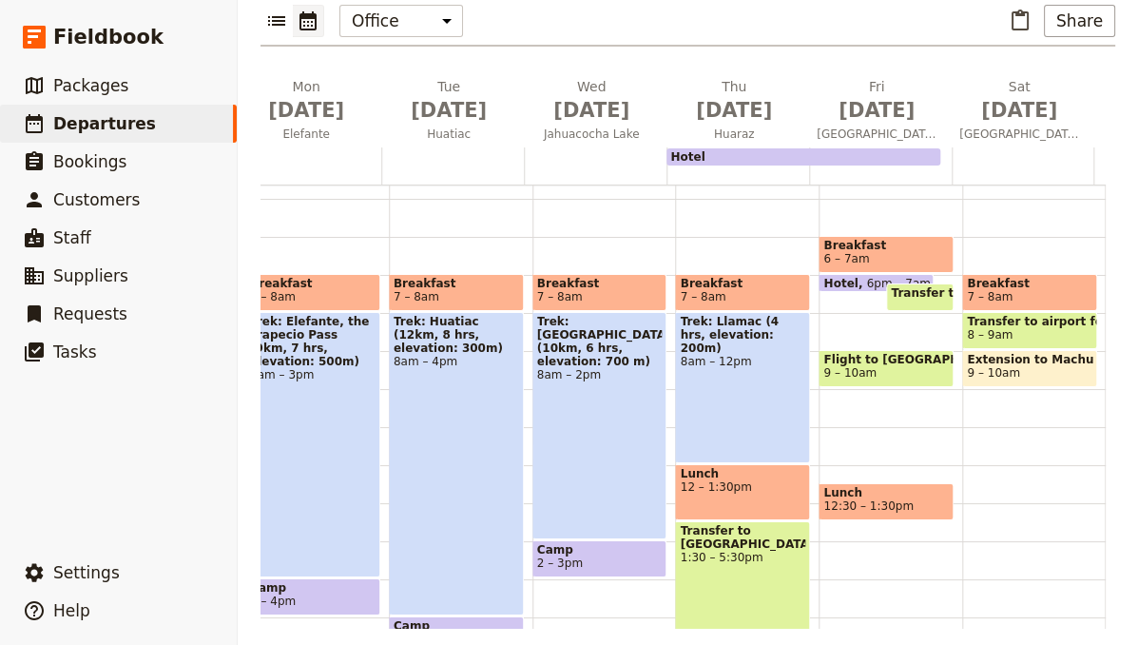
click at [883, 486] on span "Lunch" at bounding box center [885, 492] width 125 height 13
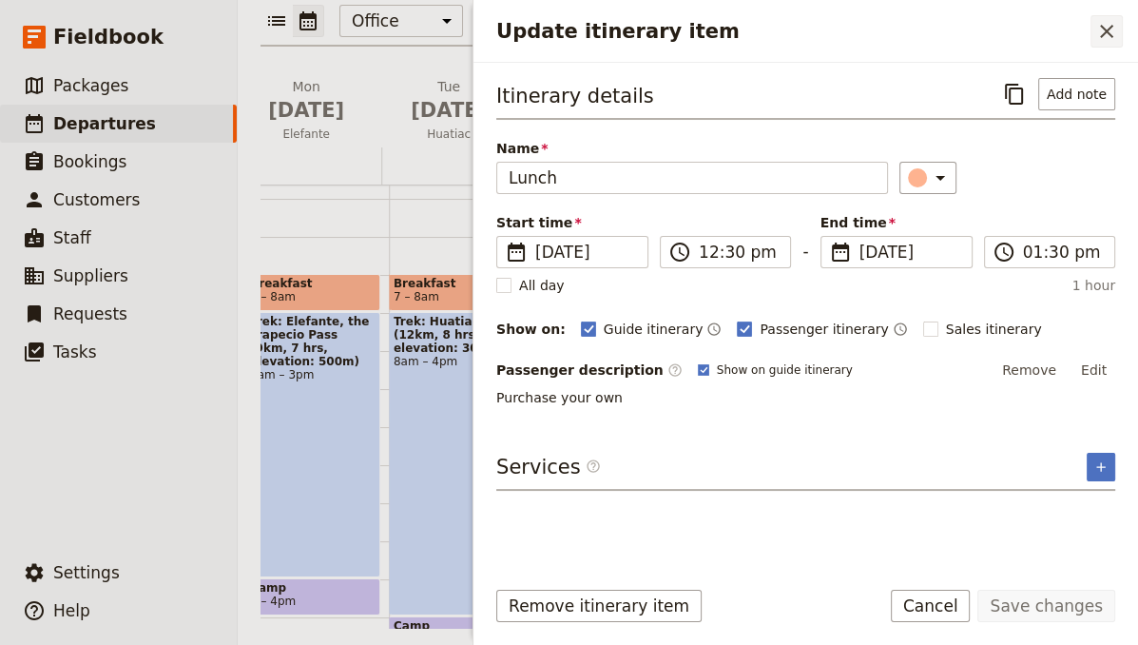
click at [1116, 30] on icon "Close drawer" at bounding box center [1106, 31] width 23 height 23
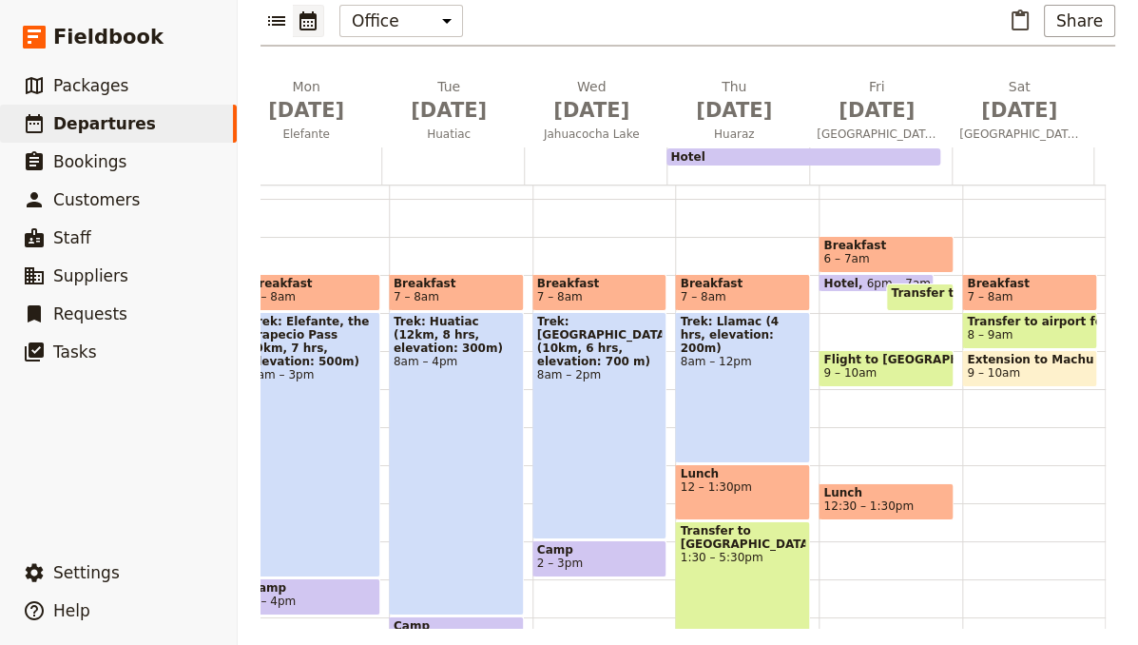
scroll to position [253, 0]
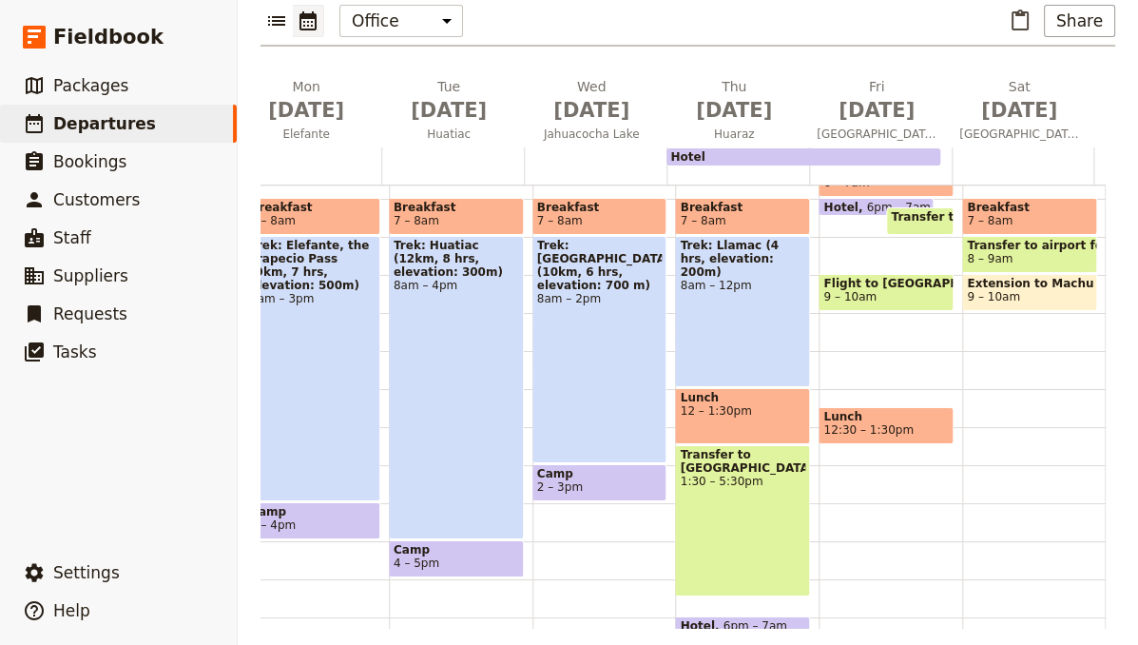
click at [872, 312] on div "Breakfast 6 – 7am Hotel 6pm – 7am Transfer to airport for flight to [GEOGRAPHIC…" at bounding box center [890, 389] width 144 height 913
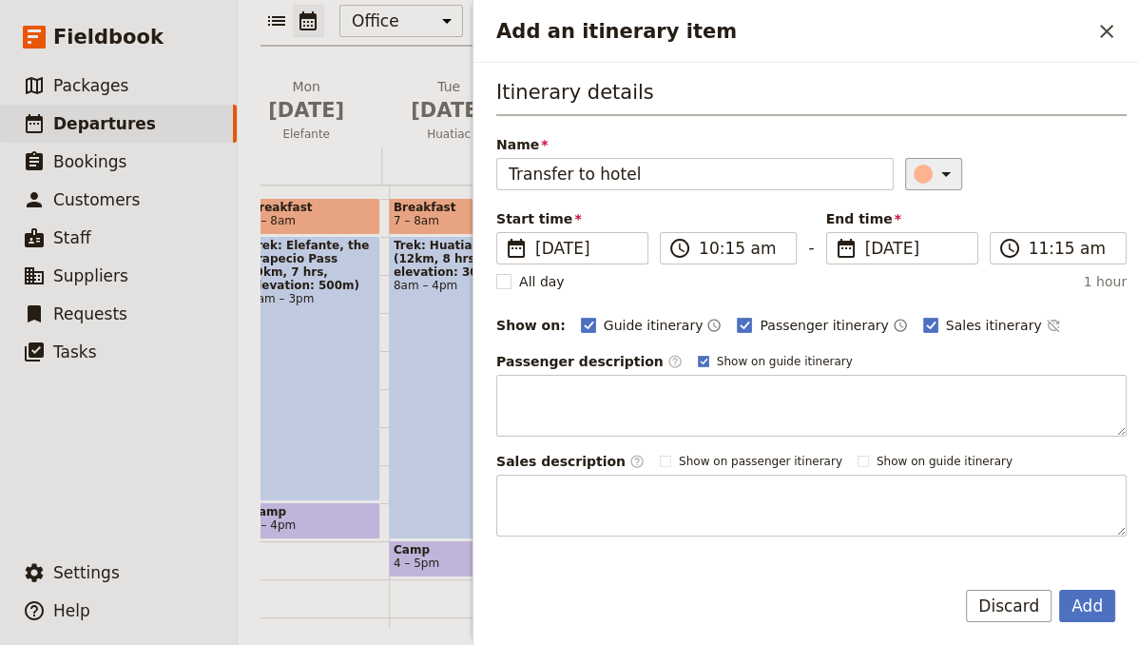
type input "Transfer to hotel"
click at [934, 177] on icon "Add an itinerary item" at bounding box center [945, 174] width 23 height 23
click at [907, 239] on div "button" at bounding box center [904, 234] width 19 height 19
click at [1087, 604] on button "Add" at bounding box center [1087, 605] width 56 height 32
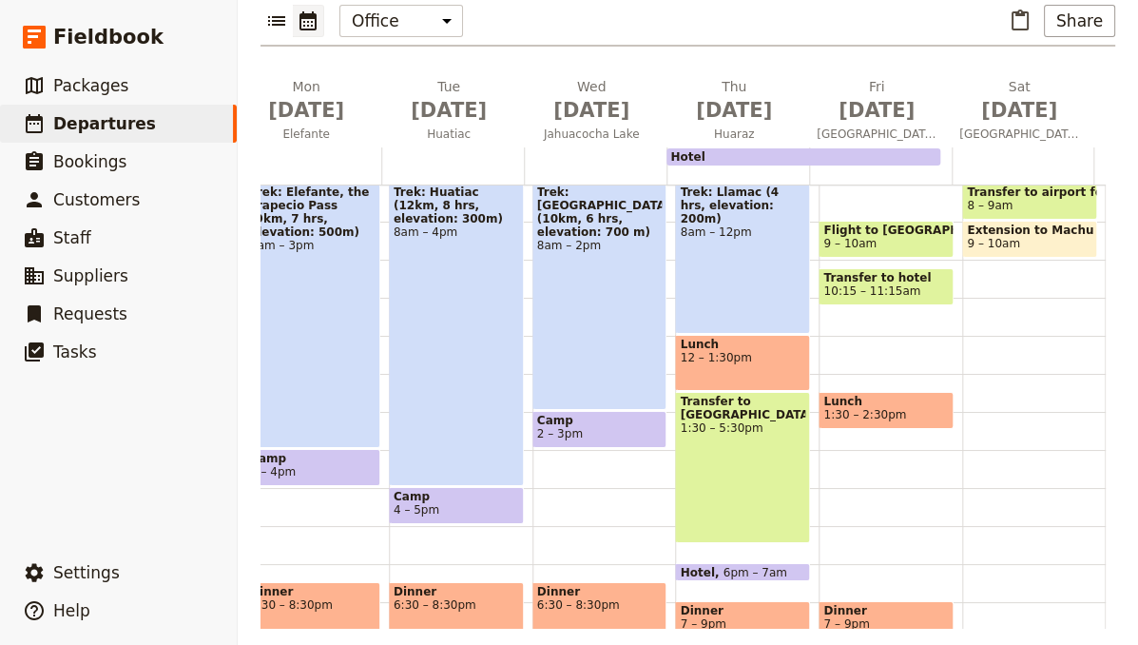
scroll to position [329, 0]
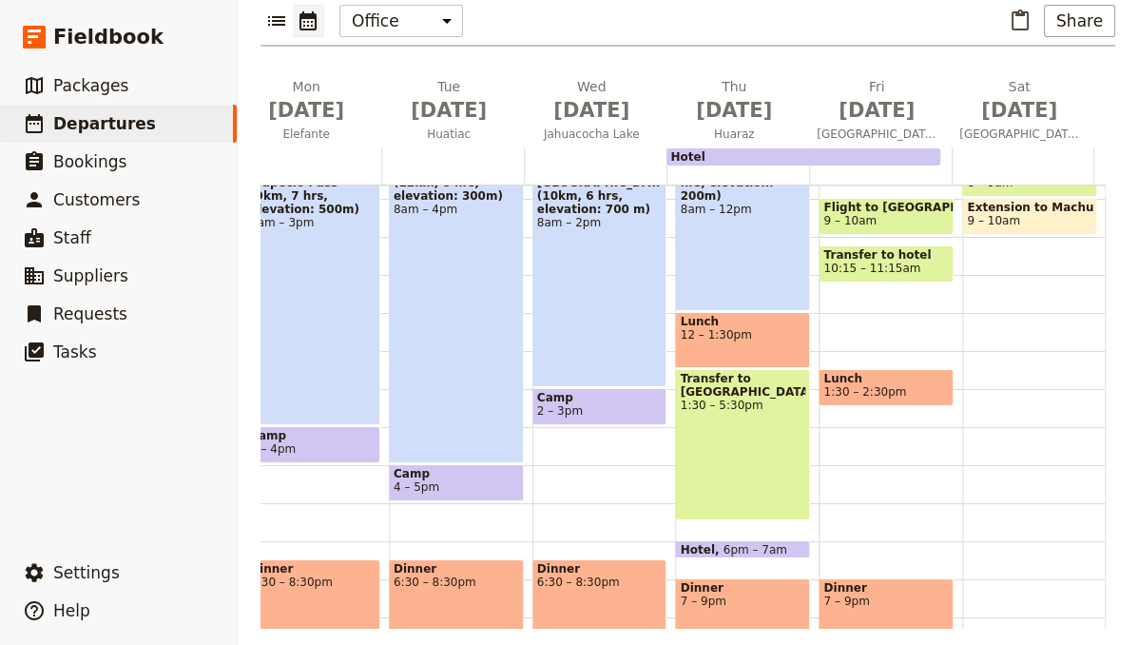
click at [867, 418] on div "Breakfast 6 – 7am Hotel 6pm – 7am Transfer to airport for flight to [GEOGRAPHIC…" at bounding box center [890, 312] width 144 height 913
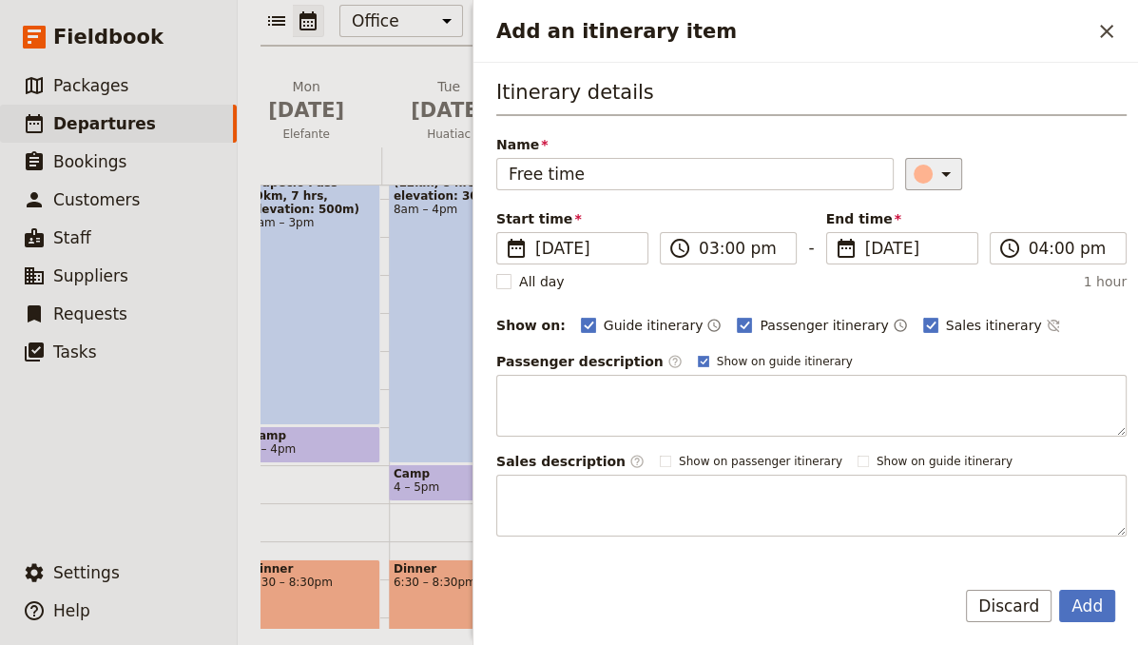
type input "Free time"
click at [934, 176] on icon "Add an itinerary item" at bounding box center [945, 174] width 23 height 23
click at [926, 215] on div "button" at bounding box center [926, 211] width 19 height 19
click at [1067, 254] on input "04:00 pm" at bounding box center [1072, 248] width 86 height 23
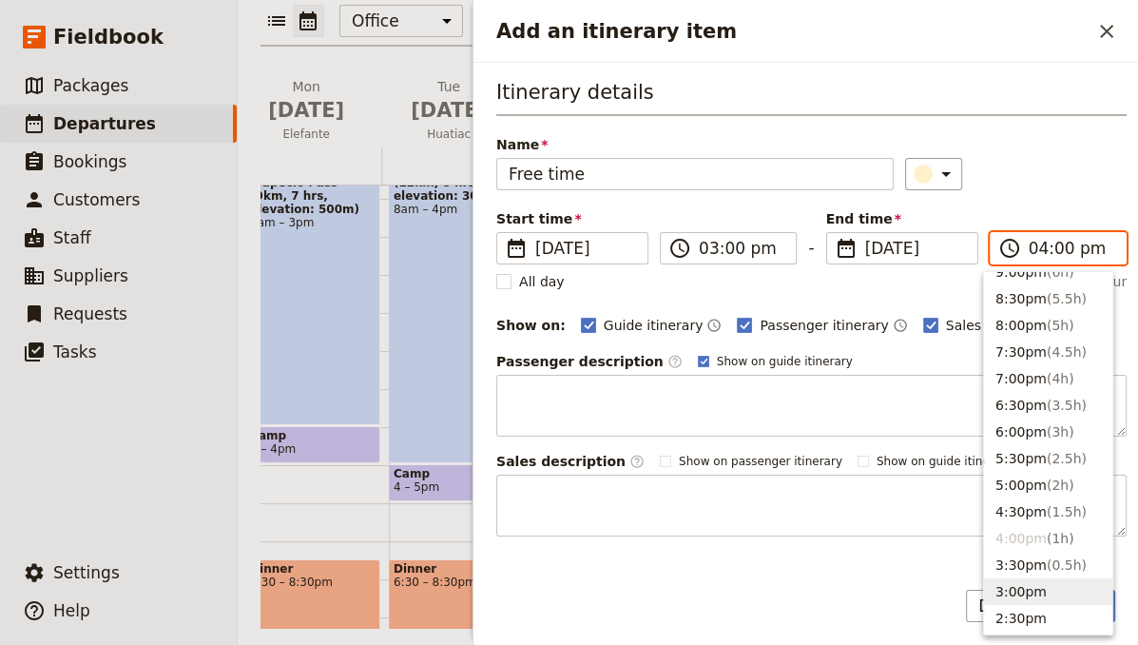
scroll to position [0, 0]
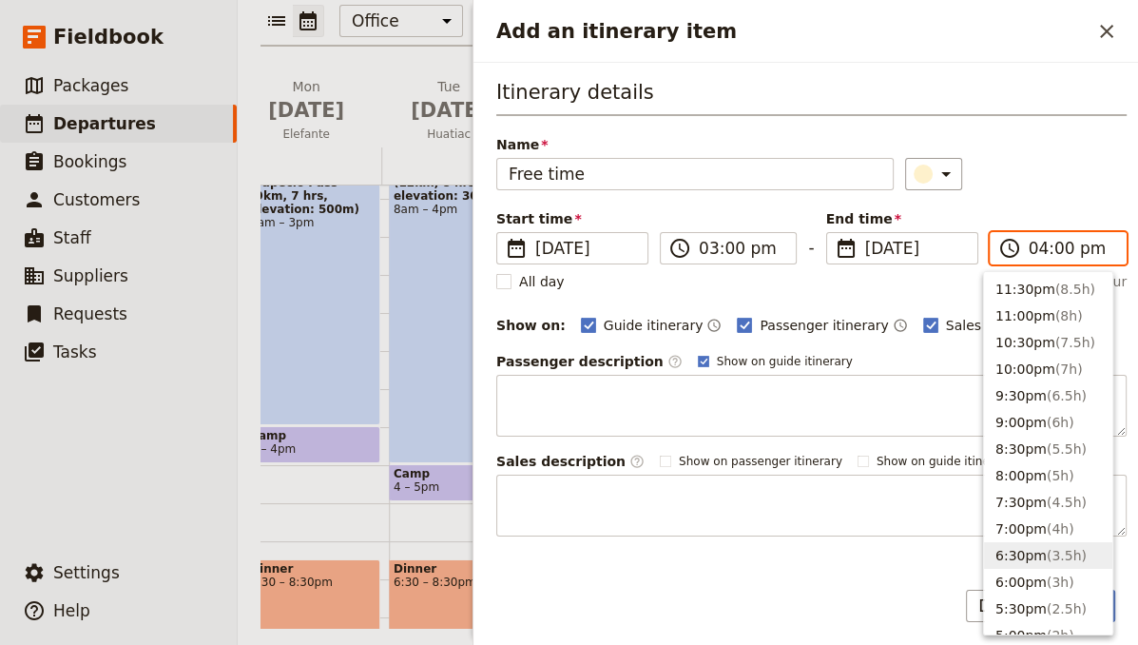
click at [1053, 560] on span "( 3.5h )" at bounding box center [1067, 555] width 40 height 15
type input "06:30 pm"
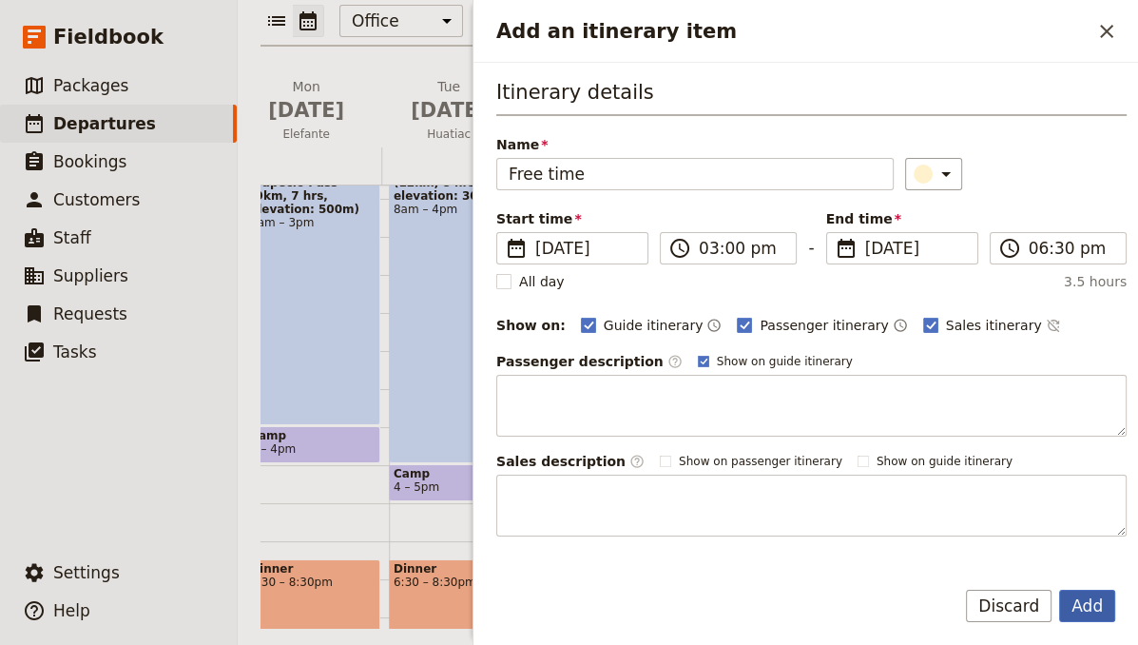
click at [1098, 618] on button "Add" at bounding box center [1087, 605] width 56 height 32
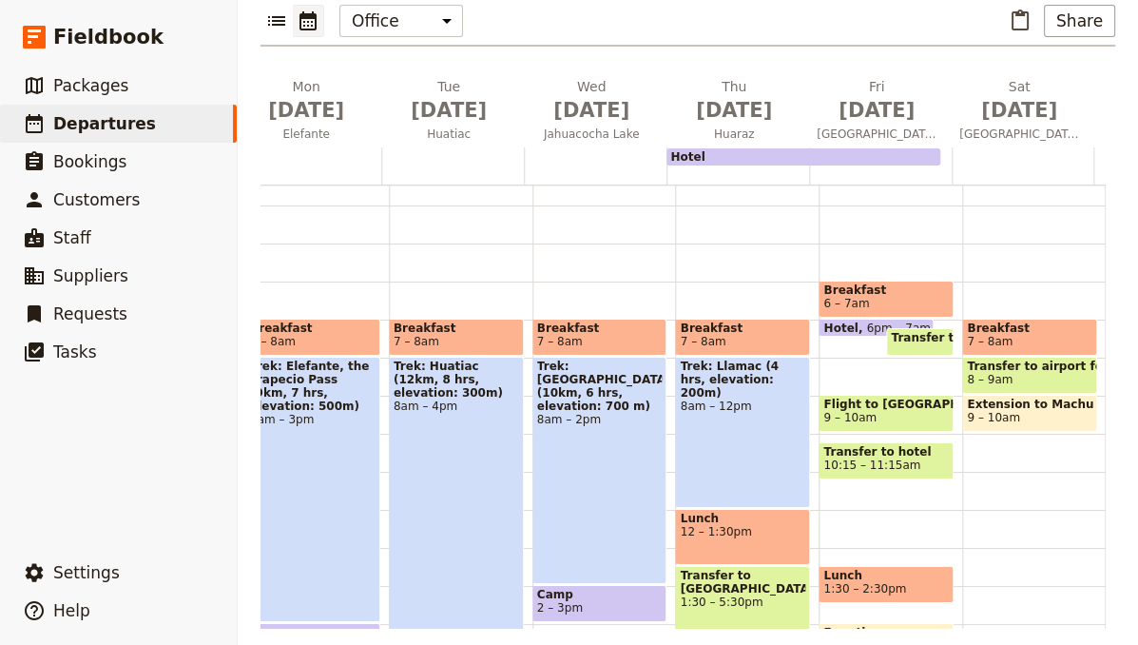
scroll to position [101, 0]
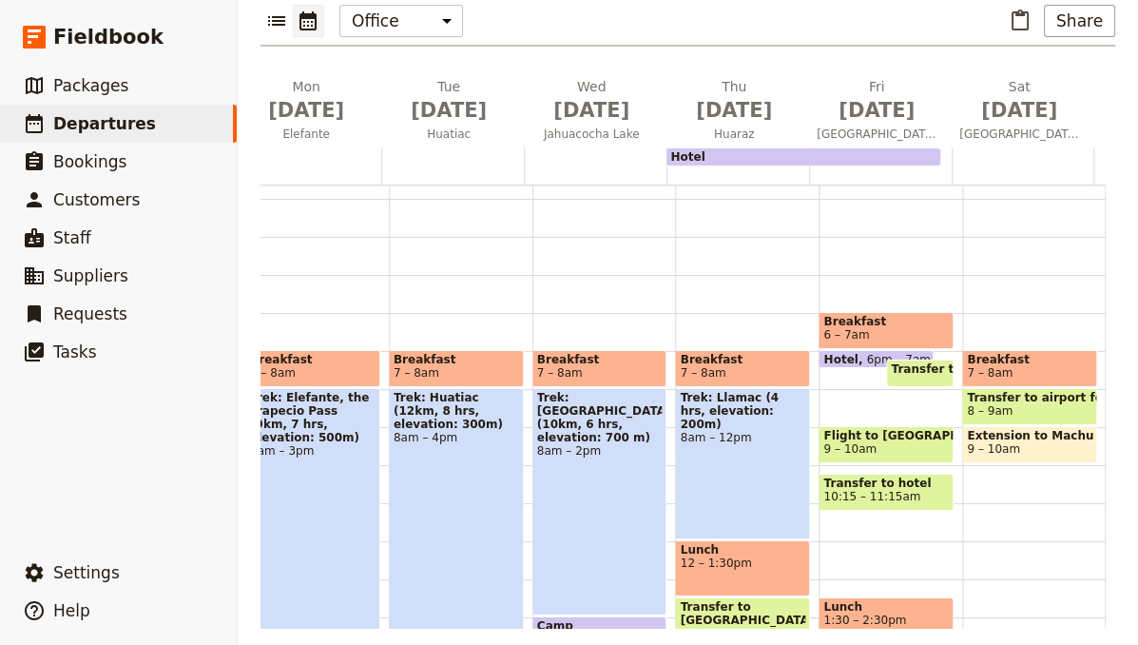
click at [1024, 429] on span "Extension to Machu Picchu: fly to [GEOGRAPHIC_DATA]" at bounding box center [1029, 435] width 125 height 13
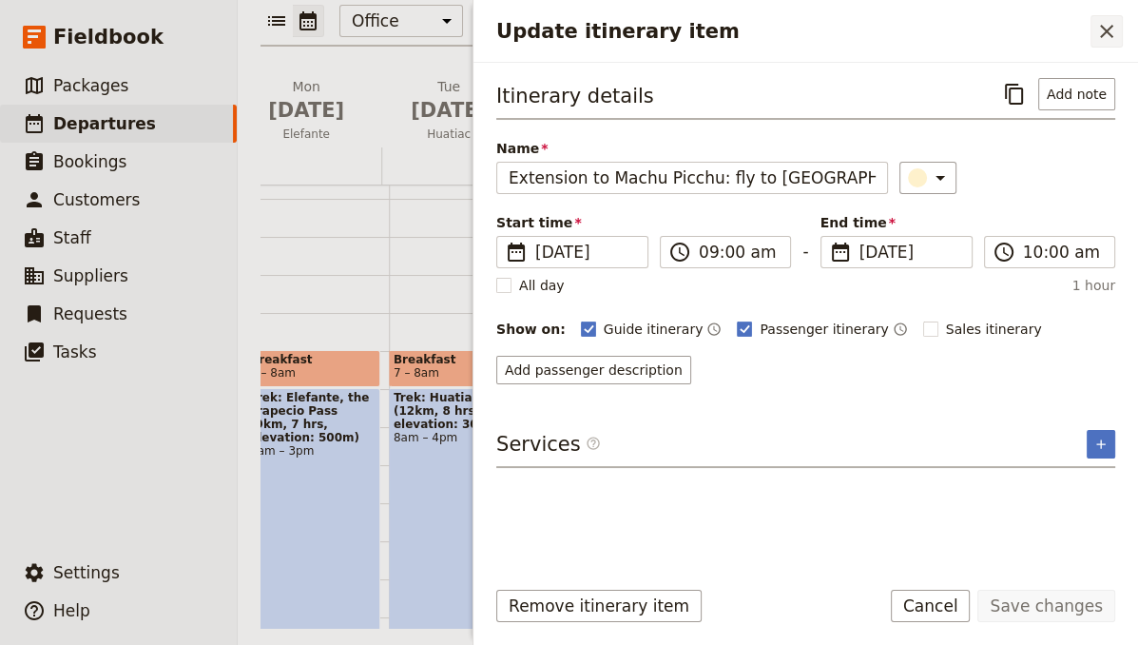
click at [1107, 44] on button "​" at bounding box center [1106, 31] width 32 height 32
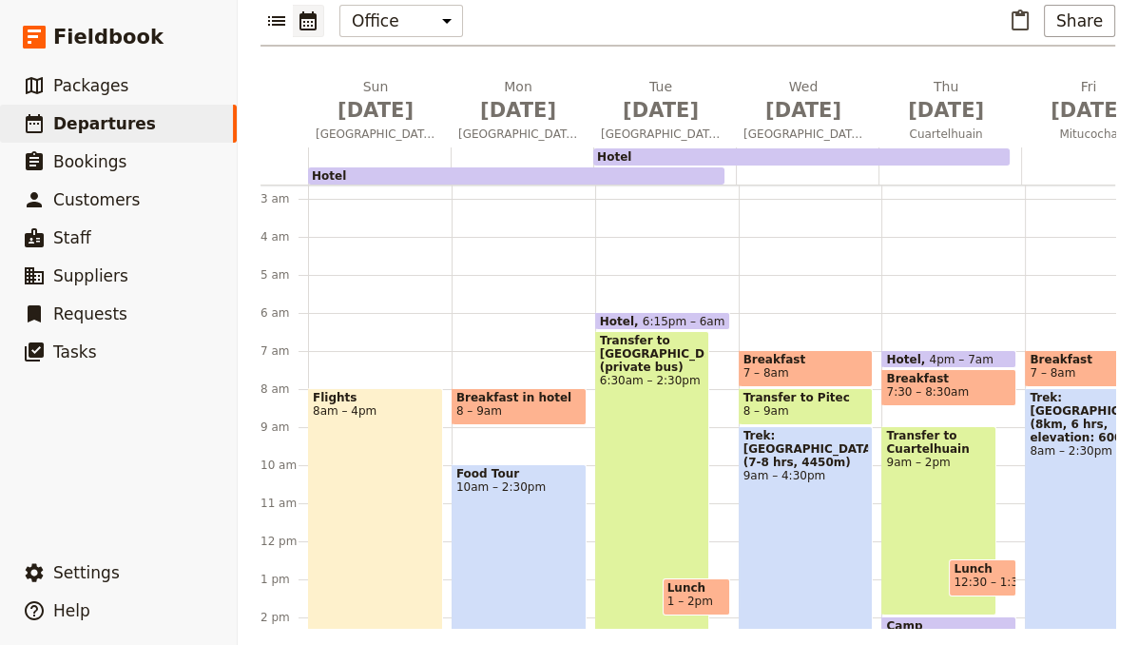
click at [662, 288] on div "Hotel 6:15pm – 6am Transfer to [GEOGRAPHIC_DATA] (private bus) 6:30am – 2:30pm …" at bounding box center [667, 541] width 144 height 913
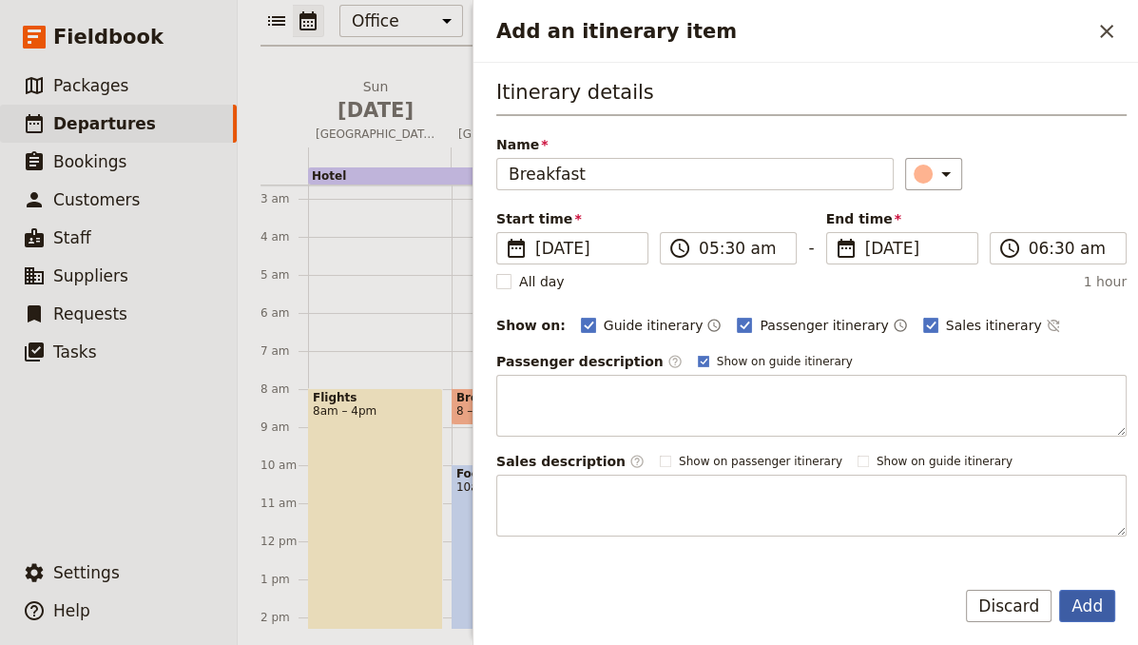
type input "Breakfast"
click at [1077, 609] on button "Add" at bounding box center [1087, 605] width 56 height 32
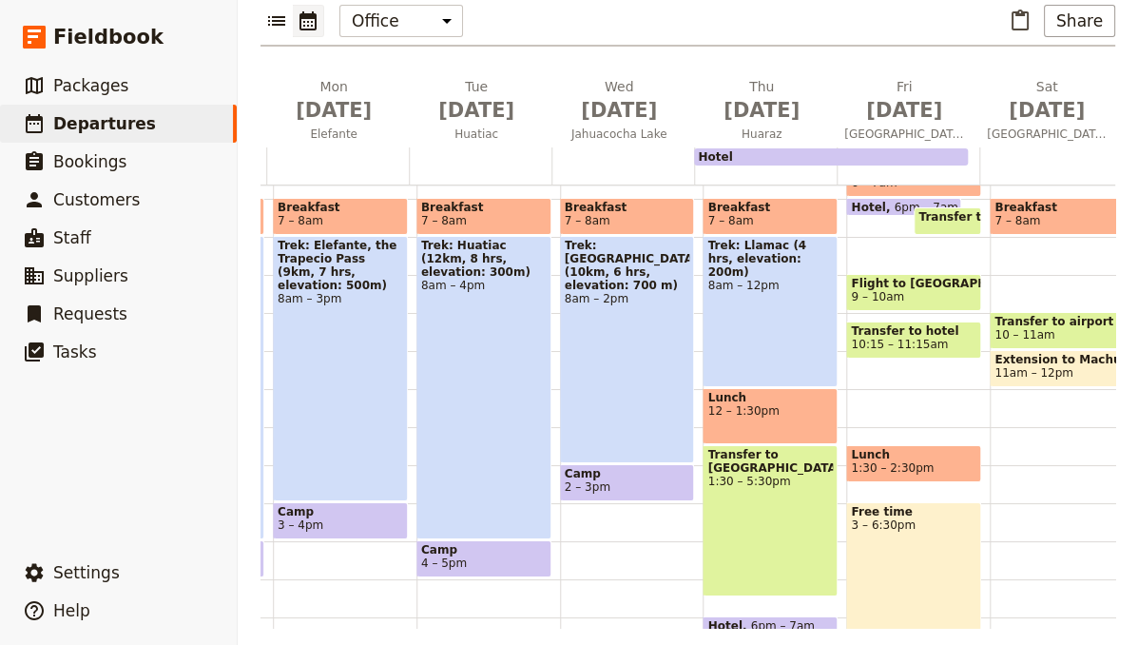
scroll to position [177, 0]
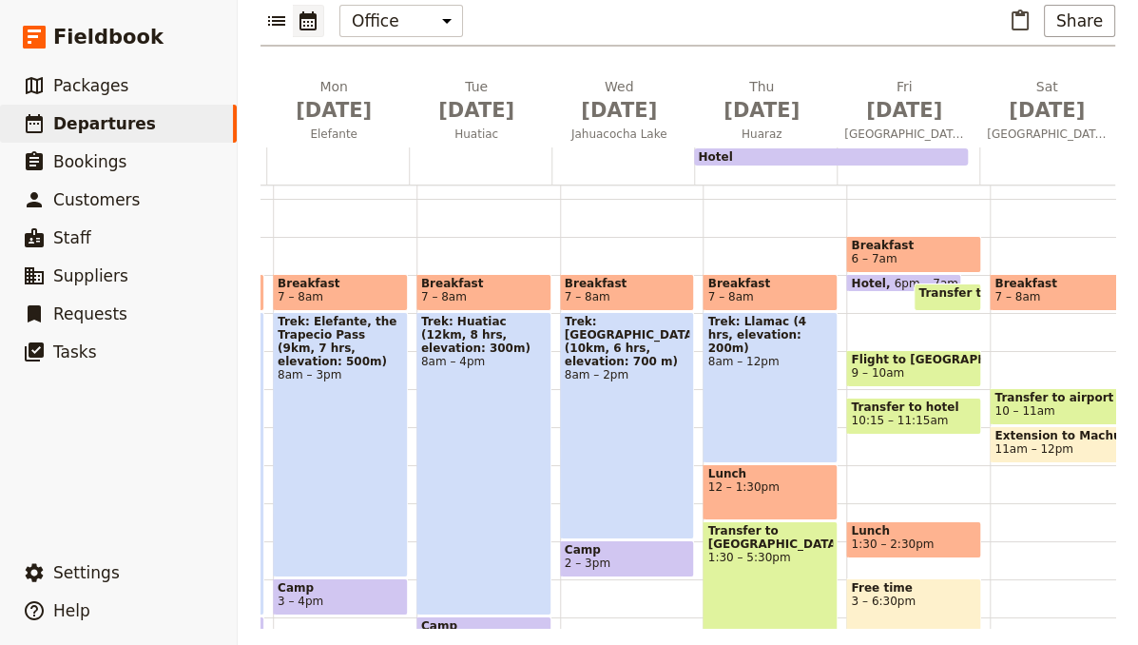
click at [938, 286] on span "Transfer to airport for flight to [GEOGRAPHIC_DATA]" at bounding box center [1089, 292] width 342 height 13
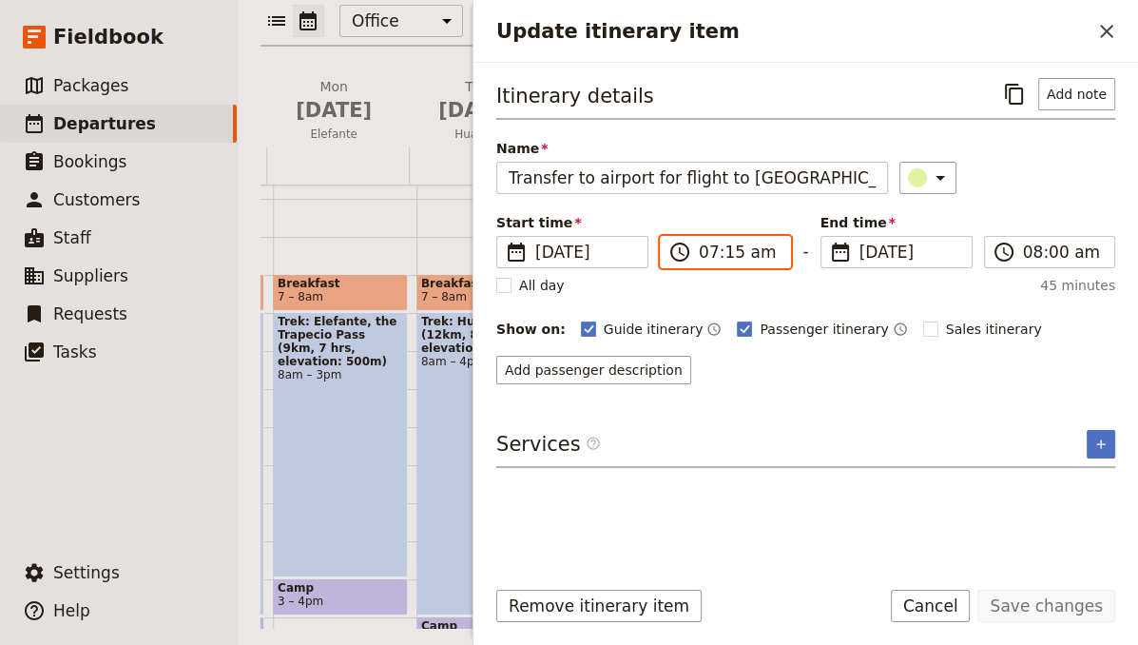
click at [745, 246] on input "07:15 am" at bounding box center [739, 252] width 80 height 23
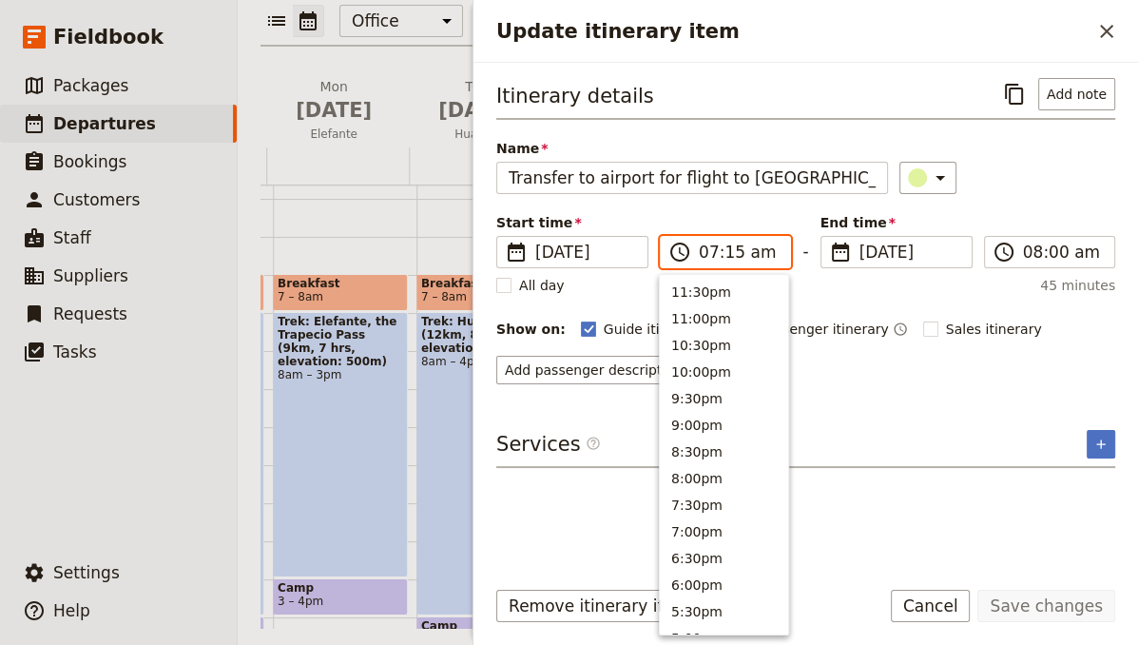
scroll to position [882, 0]
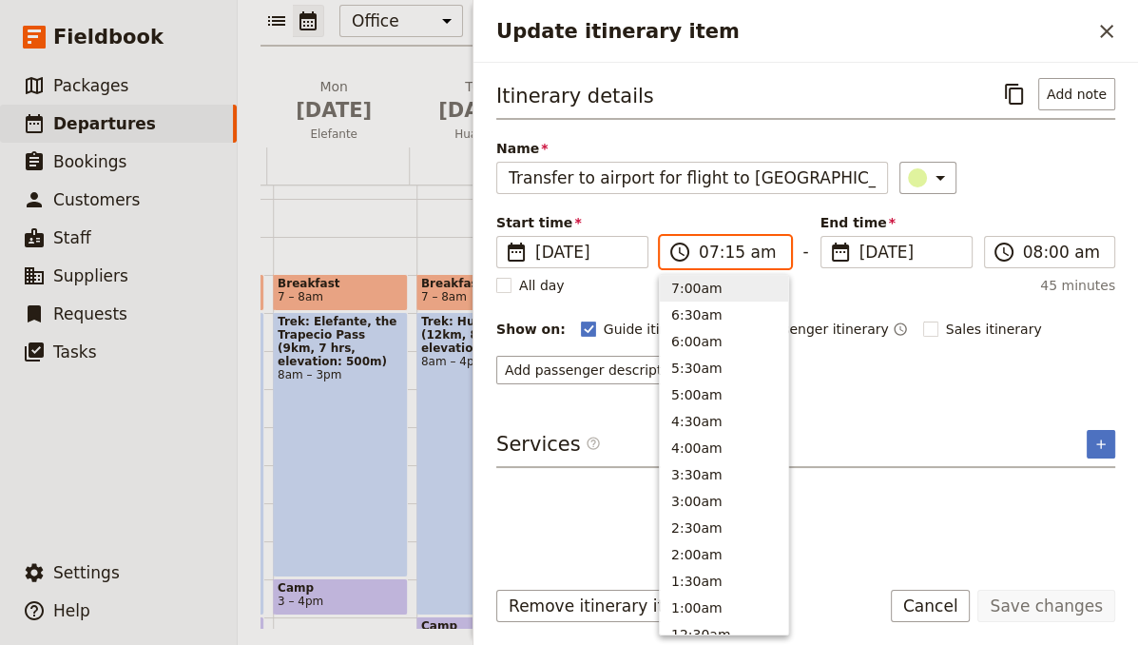
click at [737, 283] on button "7:00am" at bounding box center [724, 288] width 128 height 27
type input "07:00 am"
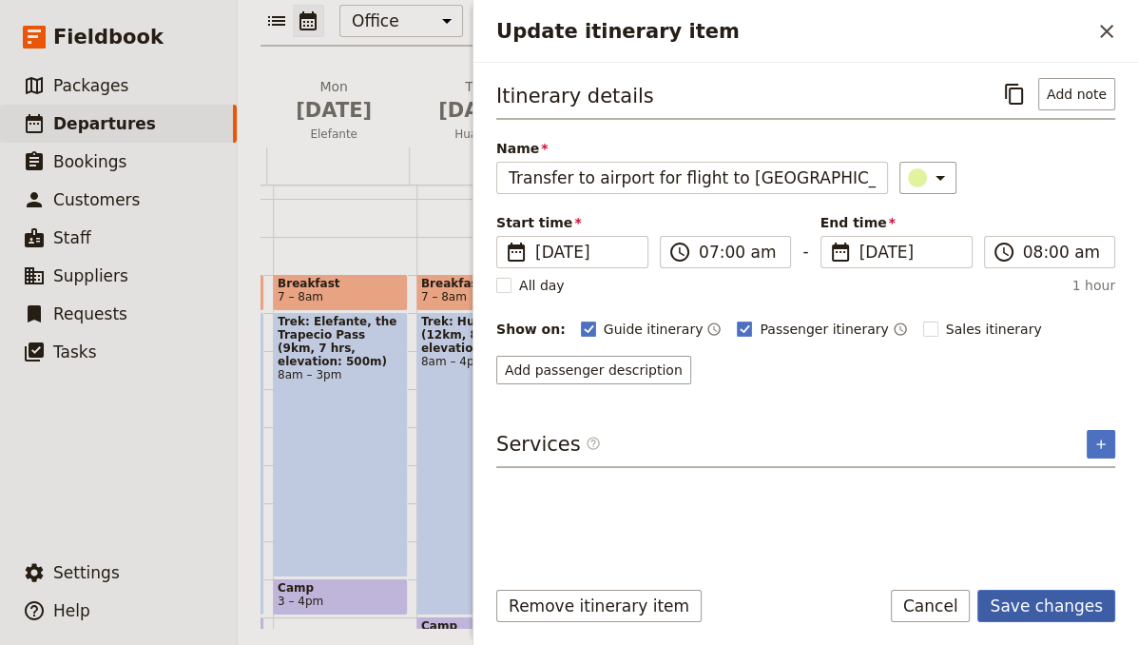
click at [1052, 609] on button "Save changes" at bounding box center [1046, 605] width 138 height 32
